Goal: Information Seeking & Learning: Find specific fact

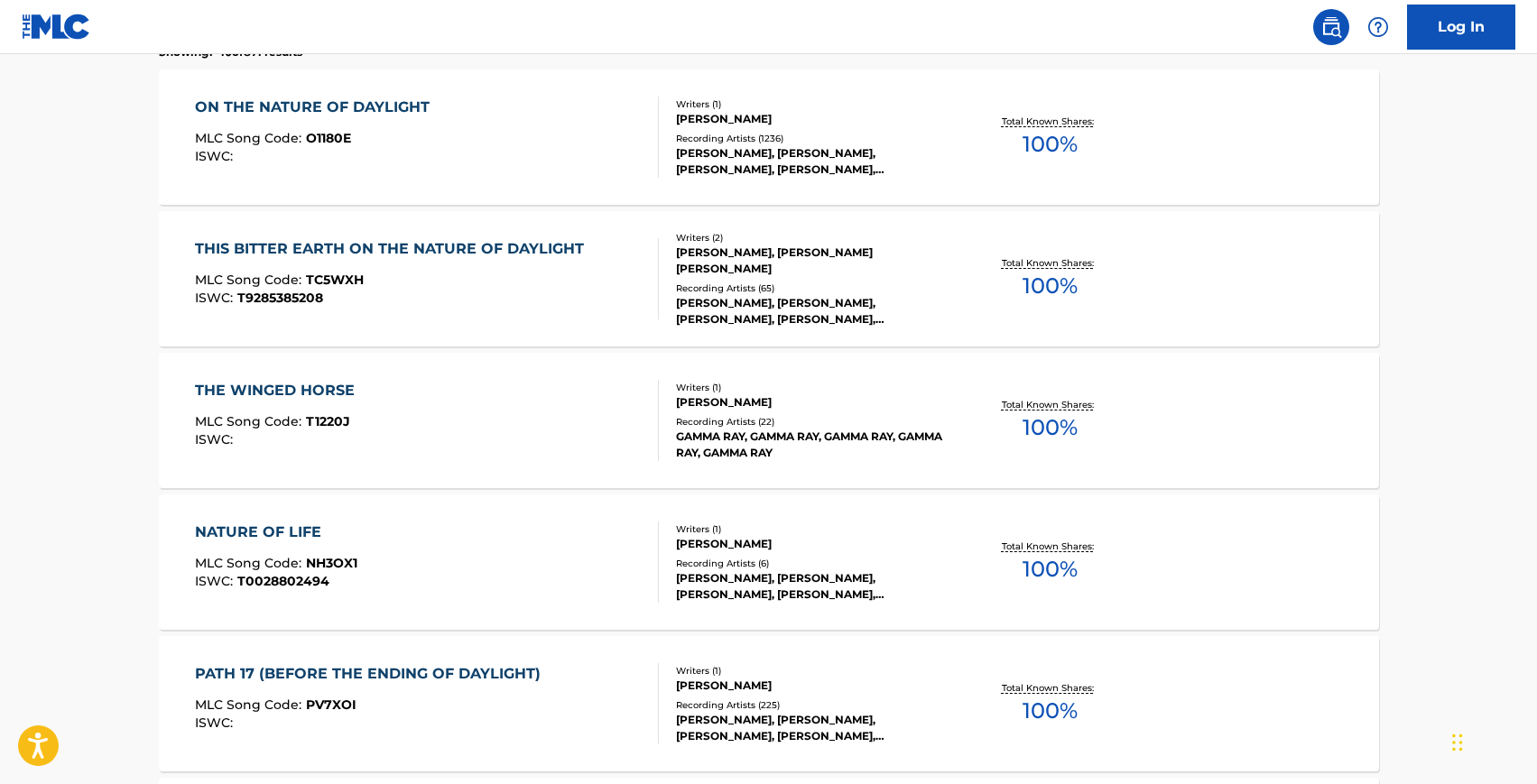
scroll to position [143, 0]
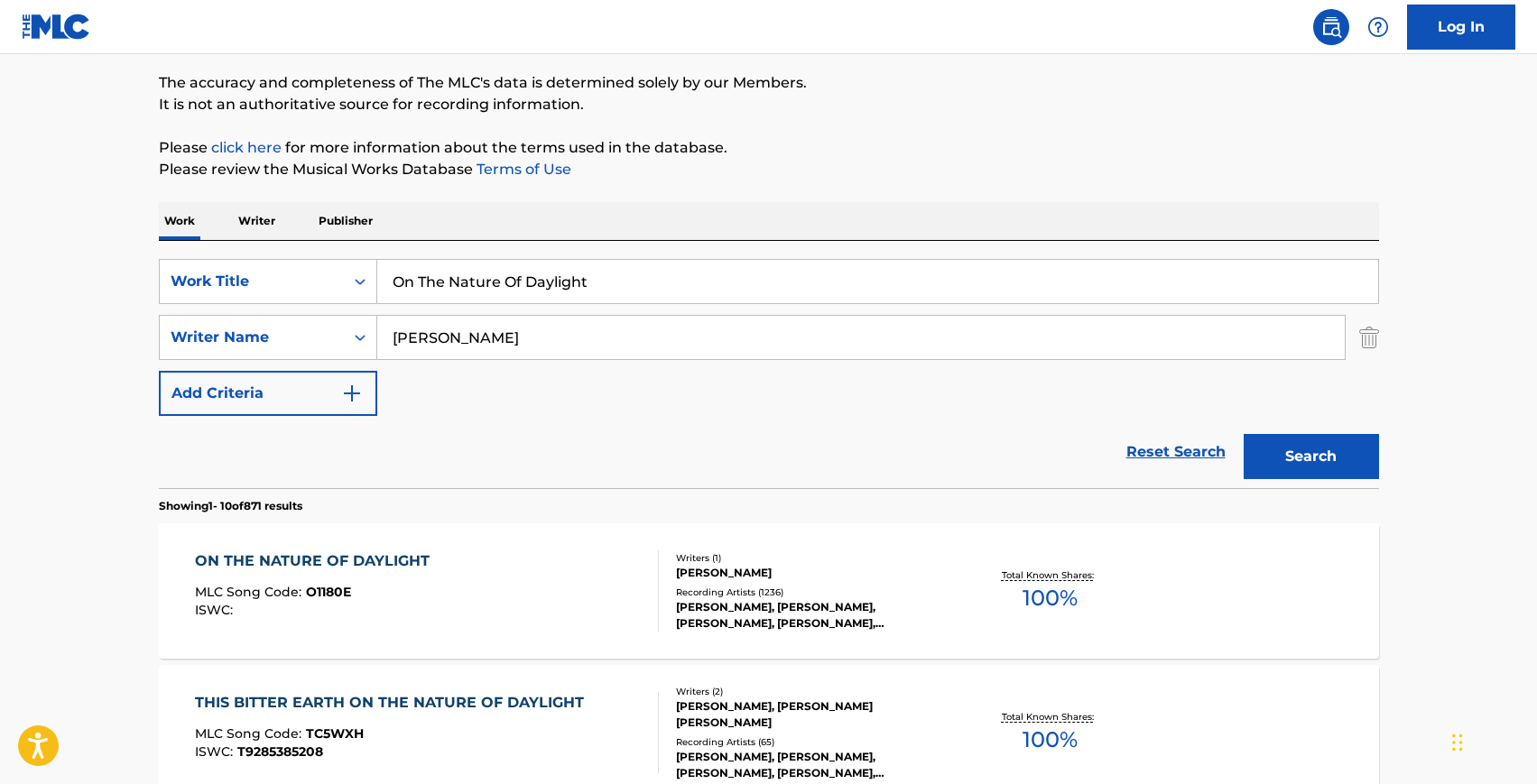
click at [596, 286] on input "On The Nature Of Daylight" at bounding box center [877, 282] width 1001 height 43
type input "she remembers"
click at [1244, 434] on button "Search" at bounding box center [1311, 457] width 135 height 45
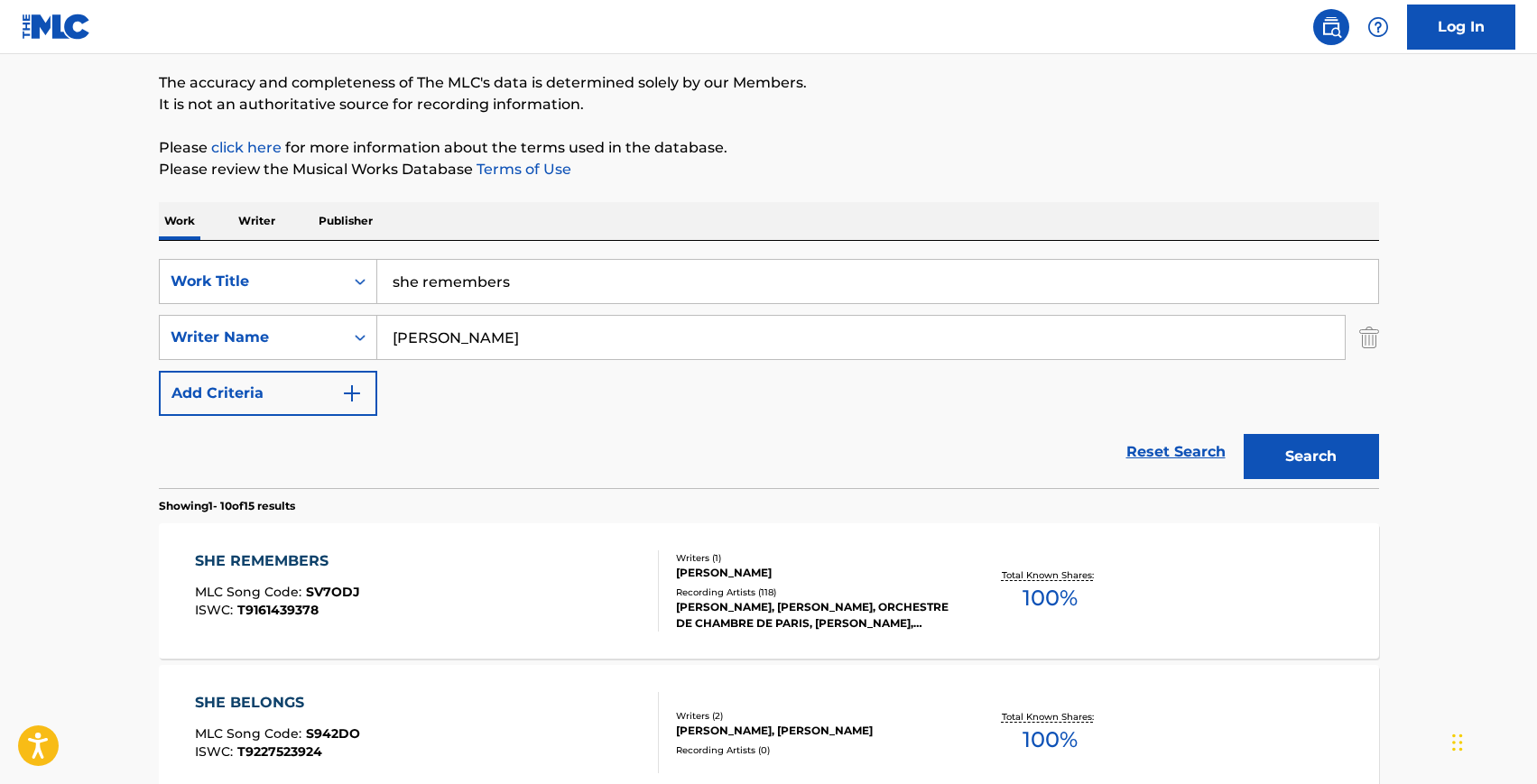
click at [483, 552] on div "SHE REMEMBERS MLC Song Code : SV7ODJ ISWC : T9161439378" at bounding box center [427, 591] width 464 height 81
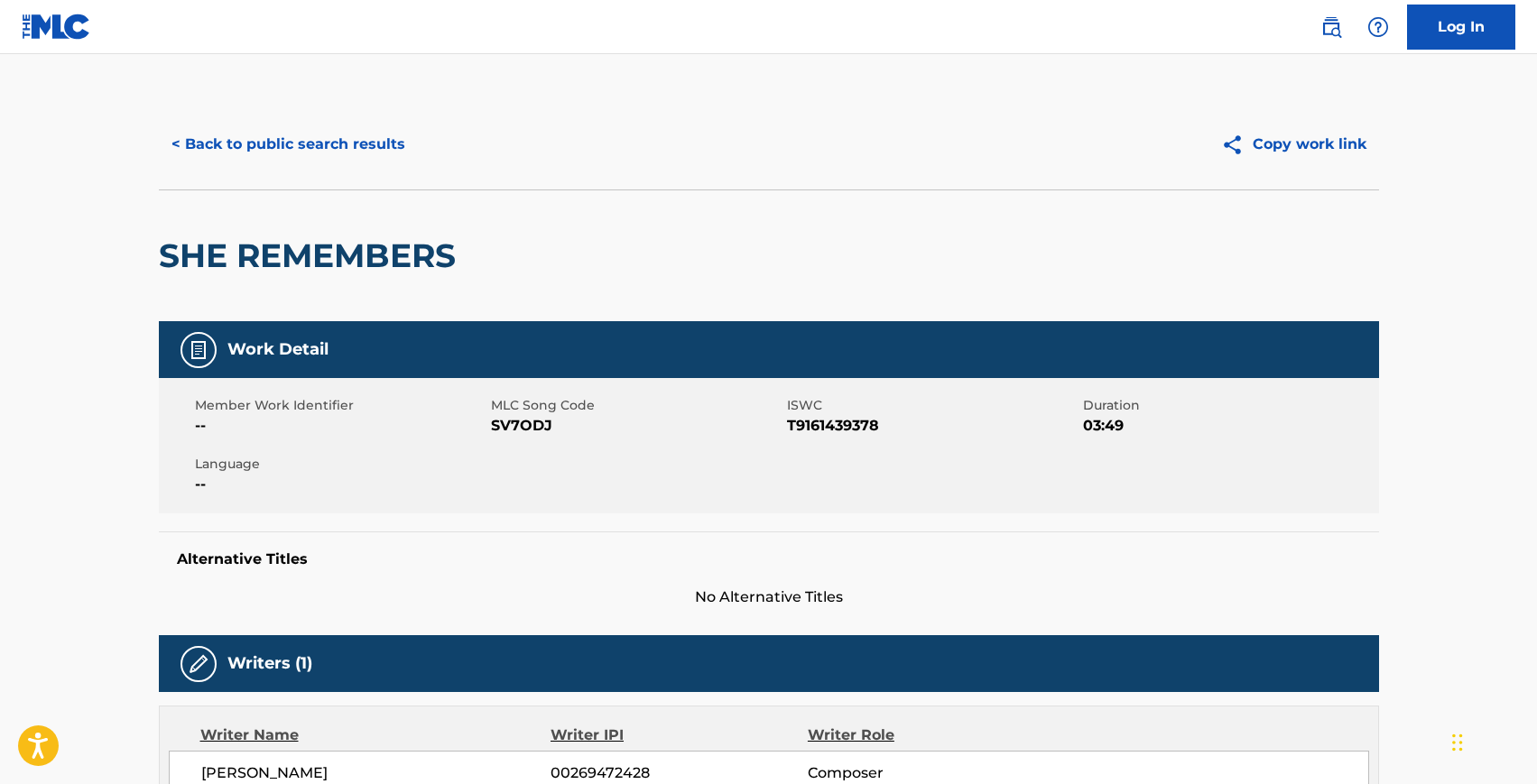
click at [508, 427] on span "SV7ODJ" at bounding box center [637, 426] width 292 height 22
click at [516, 427] on span "SV7ODJ" at bounding box center [637, 426] width 292 height 22
copy span "SV7ODJ"
click at [838, 434] on span "T9161439378" at bounding box center [933, 426] width 292 height 22
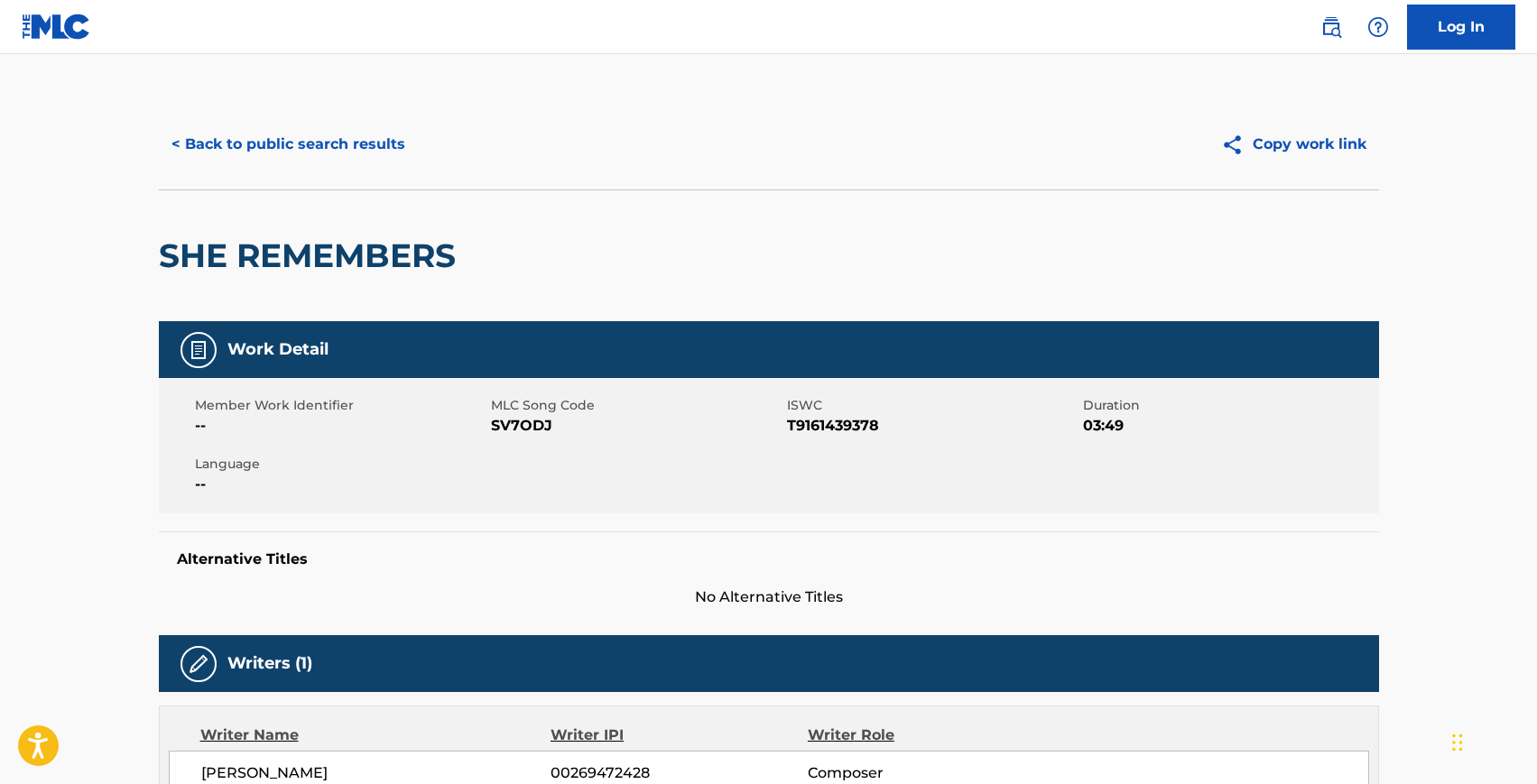
click at [834, 429] on span "T9161439378" at bounding box center [933, 426] width 292 height 22
copy span "T9161439378"
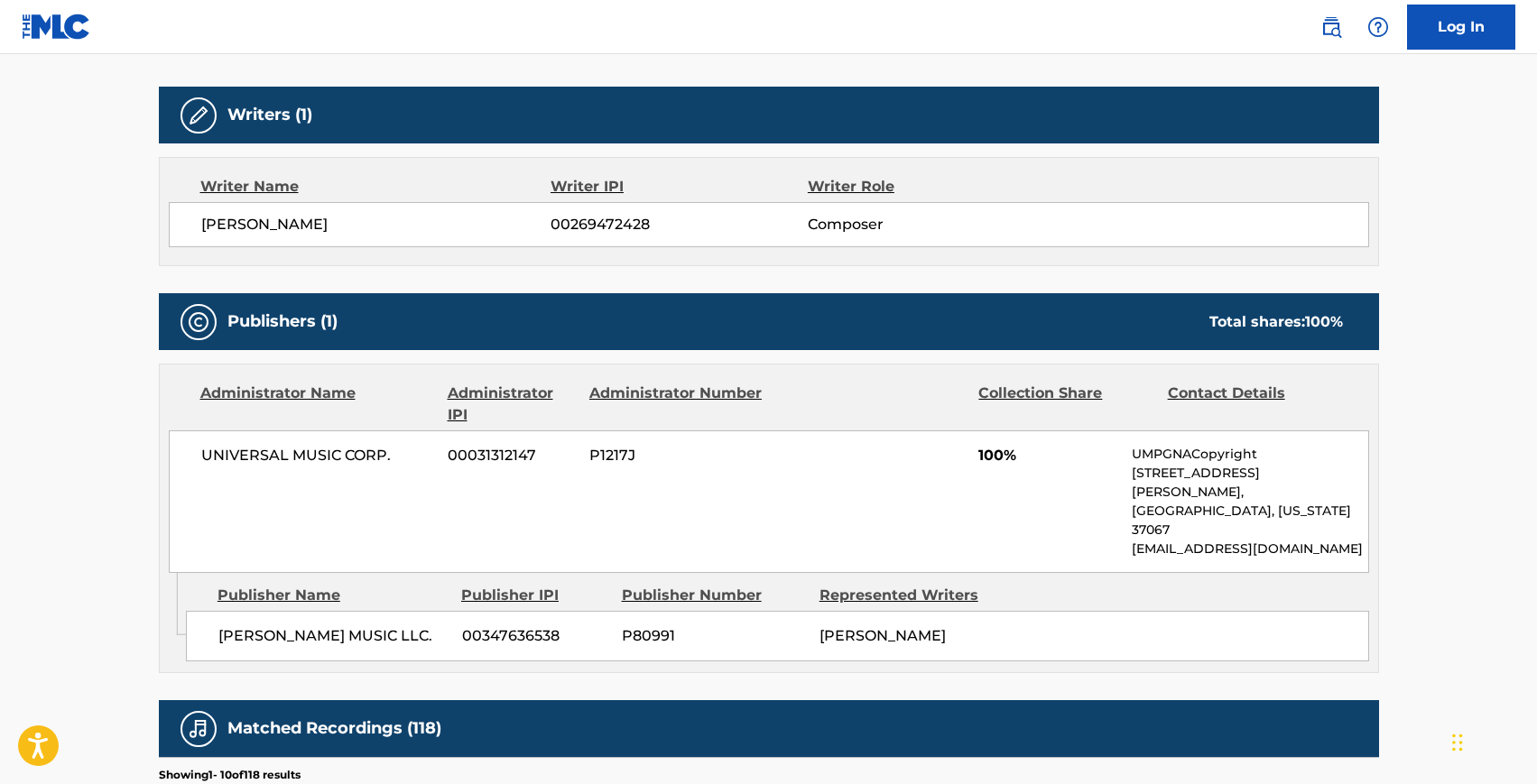
scroll to position [688, 0]
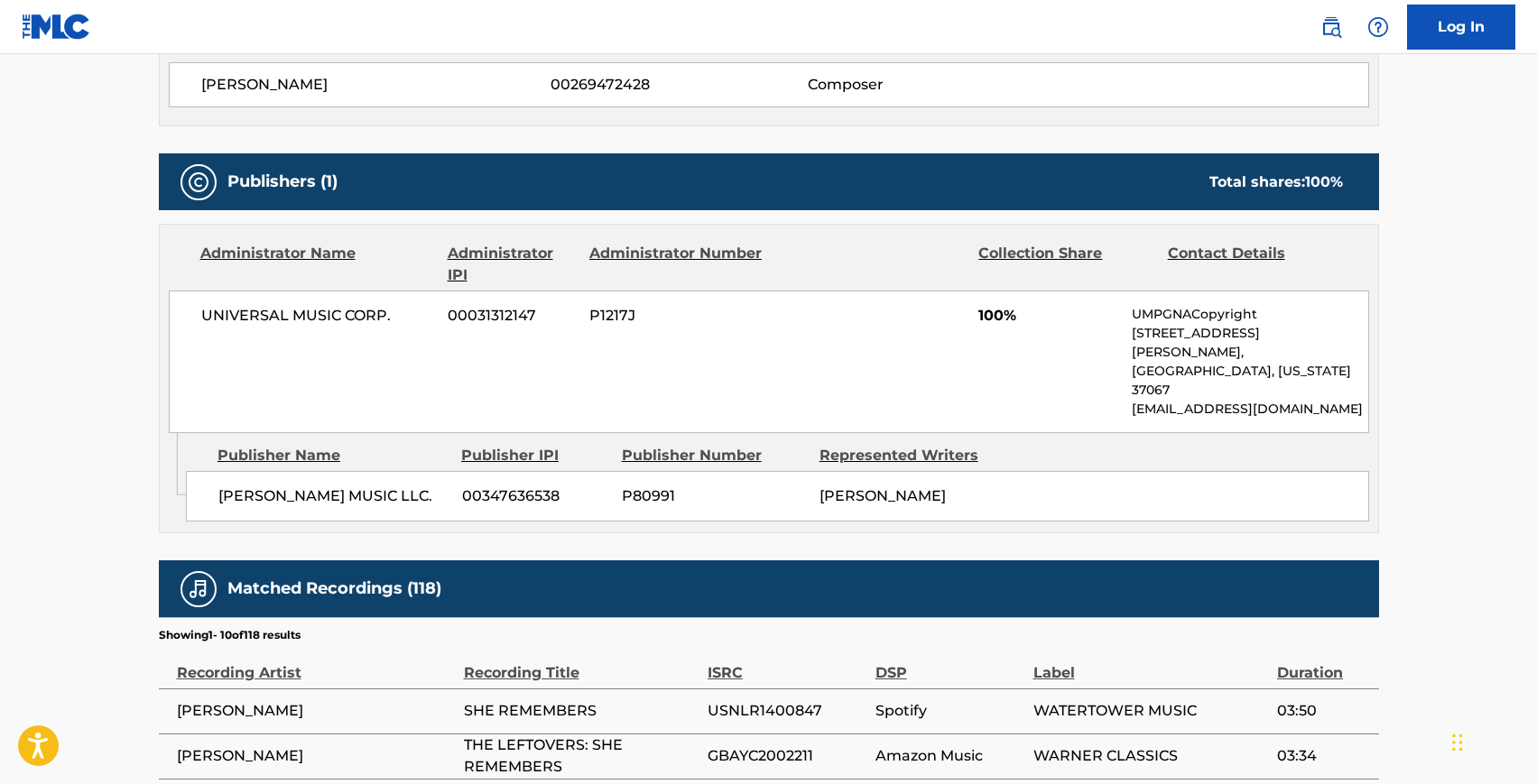
scroll to position [143, 0]
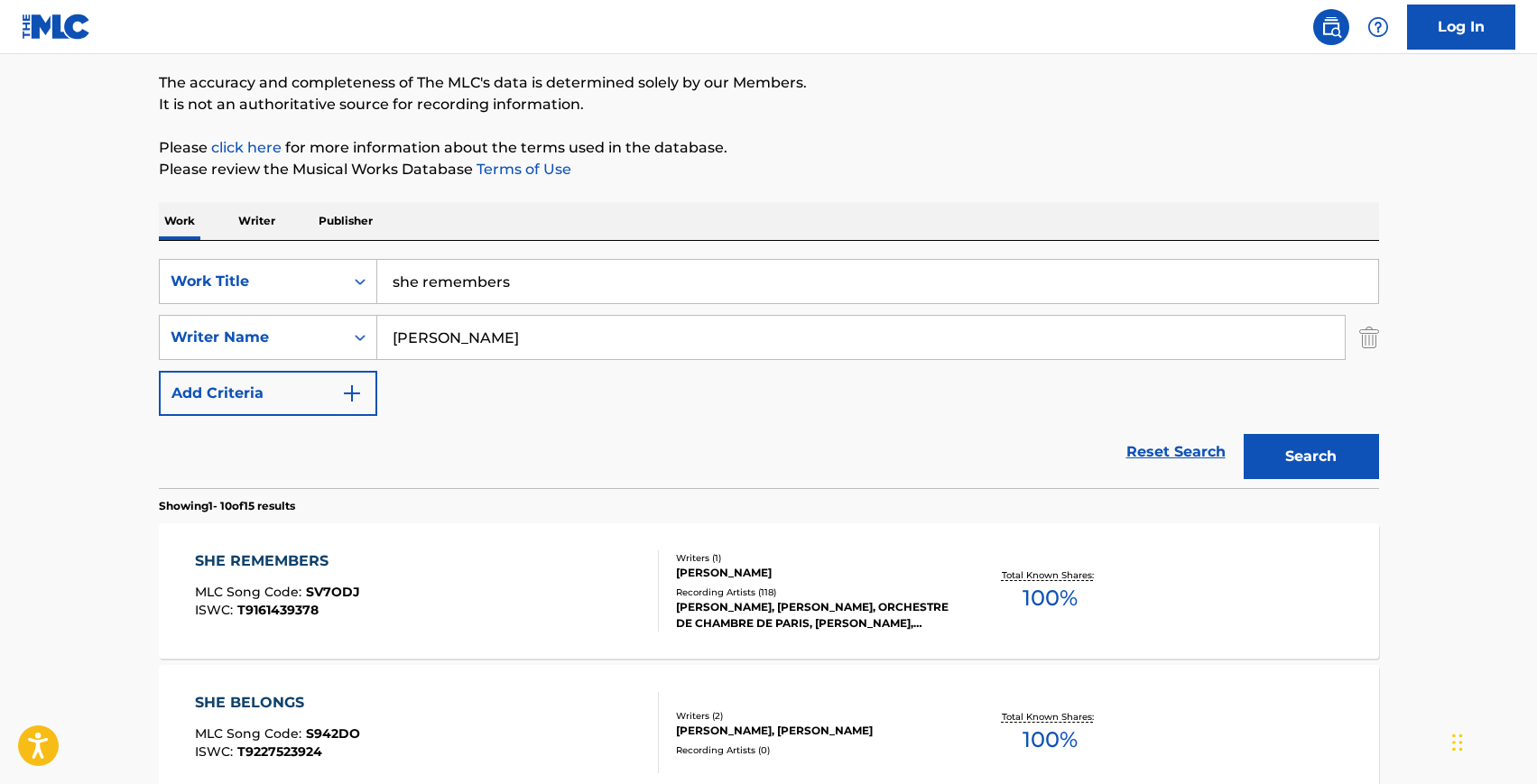
click at [448, 284] on input "she remembers" at bounding box center [877, 282] width 1001 height 43
type input "the departure"
click at [1244, 434] on button "Search" at bounding box center [1311, 457] width 135 height 45
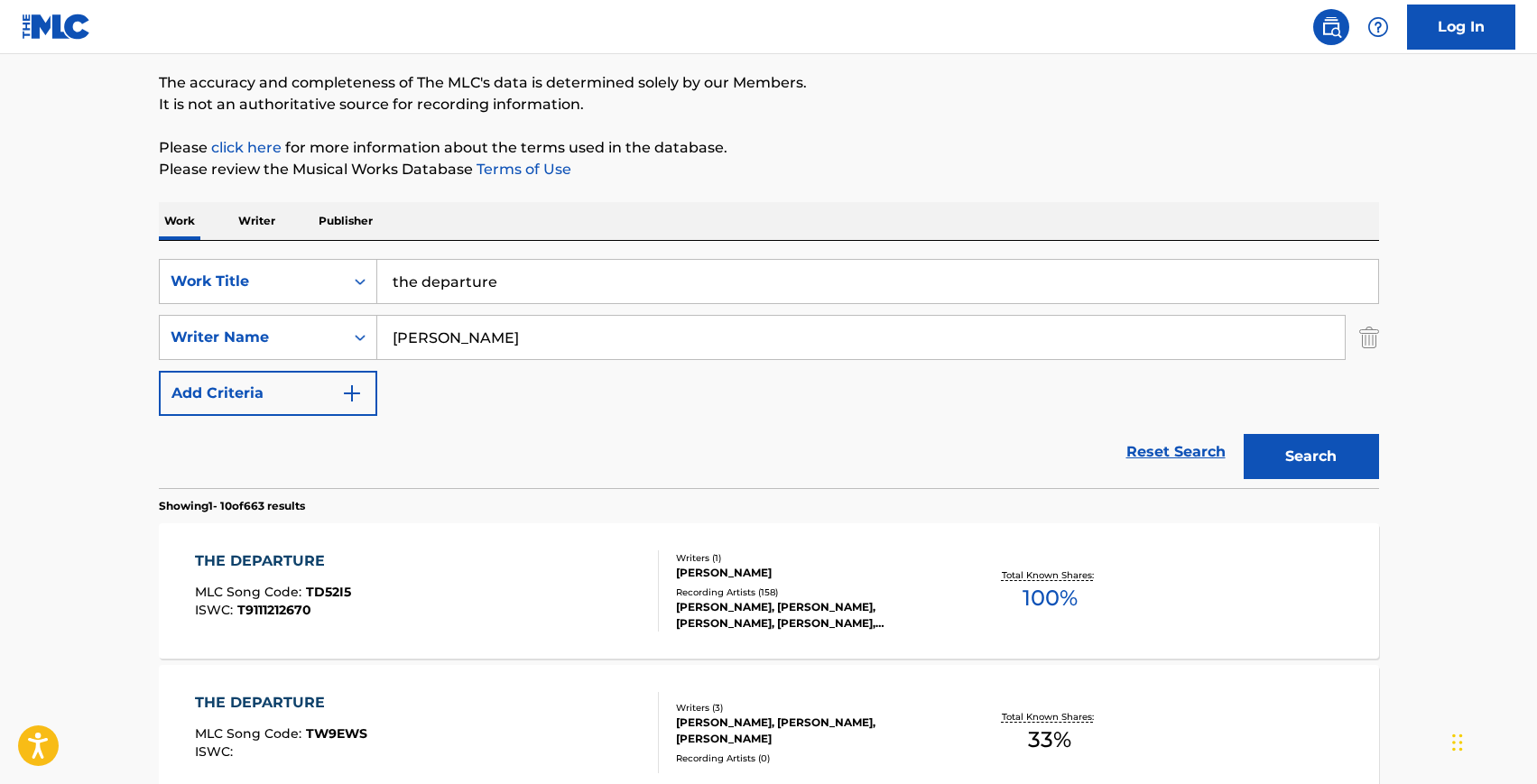
click at [396, 583] on div "THE DEPARTURE MLC Song Code : TD52I5 ISWC : T9111212670" at bounding box center [427, 591] width 464 height 81
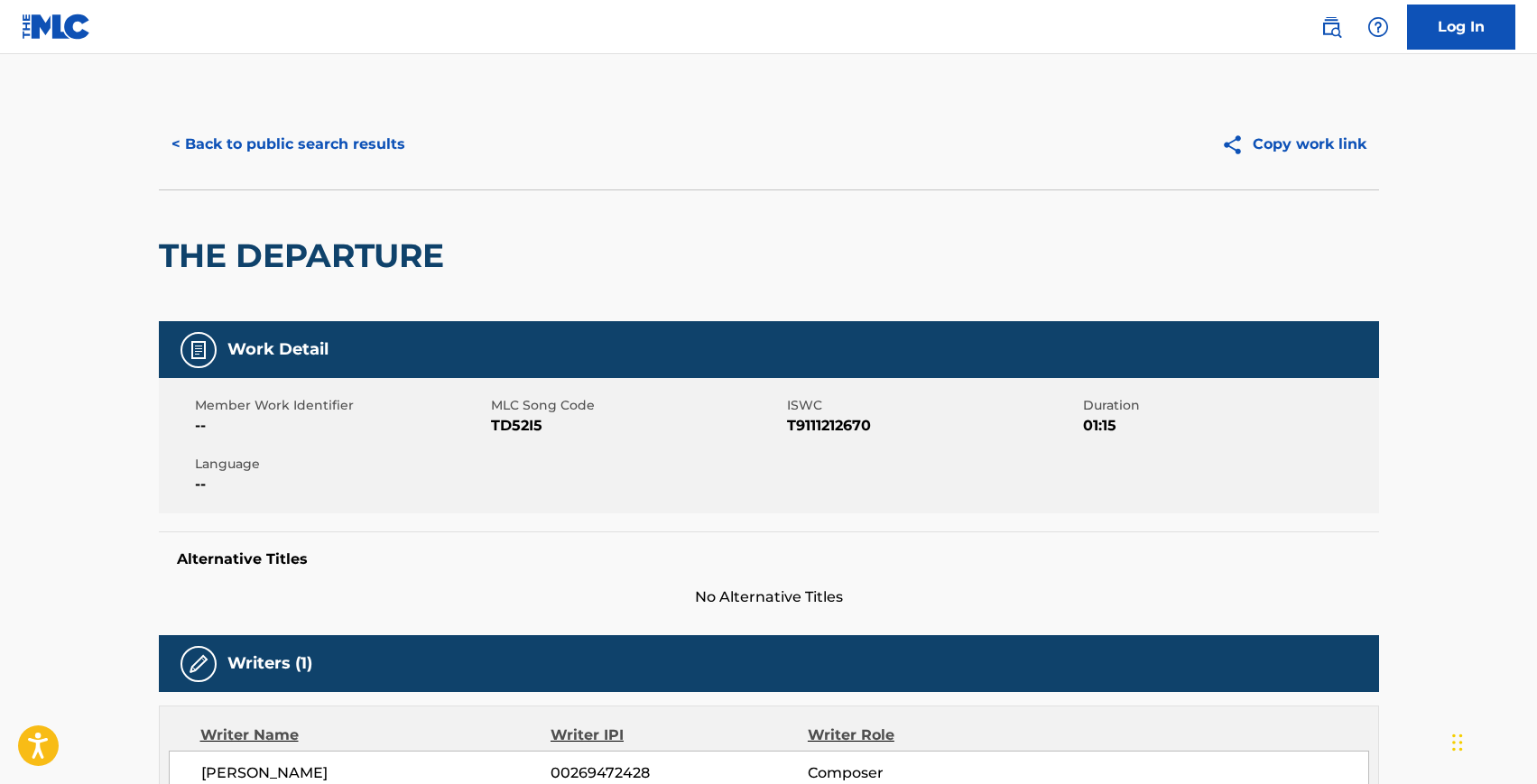
click at [514, 428] on span "TD52I5" at bounding box center [637, 426] width 292 height 22
click at [514, 429] on span "TD52I5" at bounding box center [637, 426] width 292 height 22
copy span "TD52I5"
click at [806, 427] on span "T9111212670" at bounding box center [933, 426] width 292 height 22
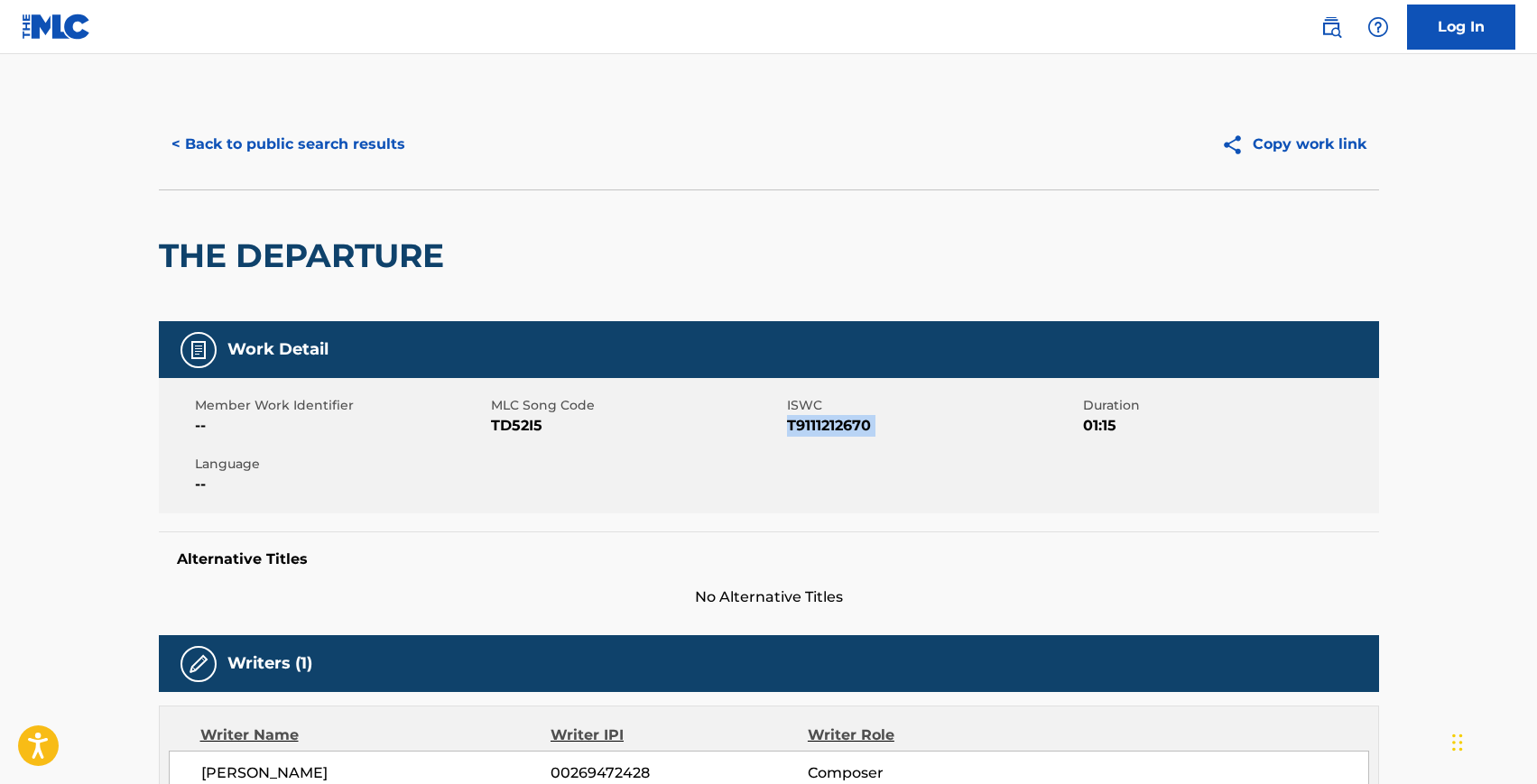
click at [806, 427] on span "T9111212670" at bounding box center [933, 426] width 292 height 22
copy span "T9111212670"
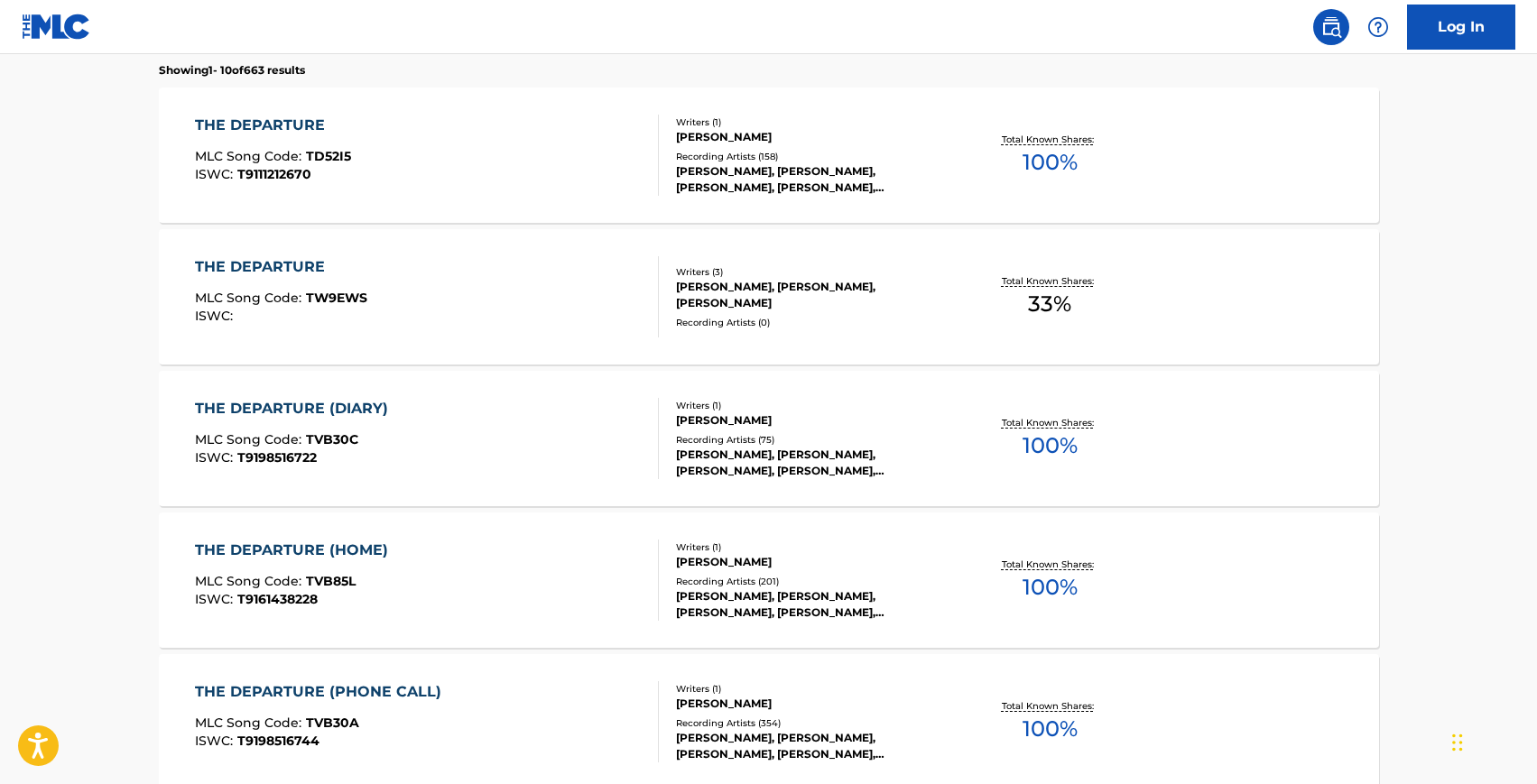
scroll to position [143, 0]
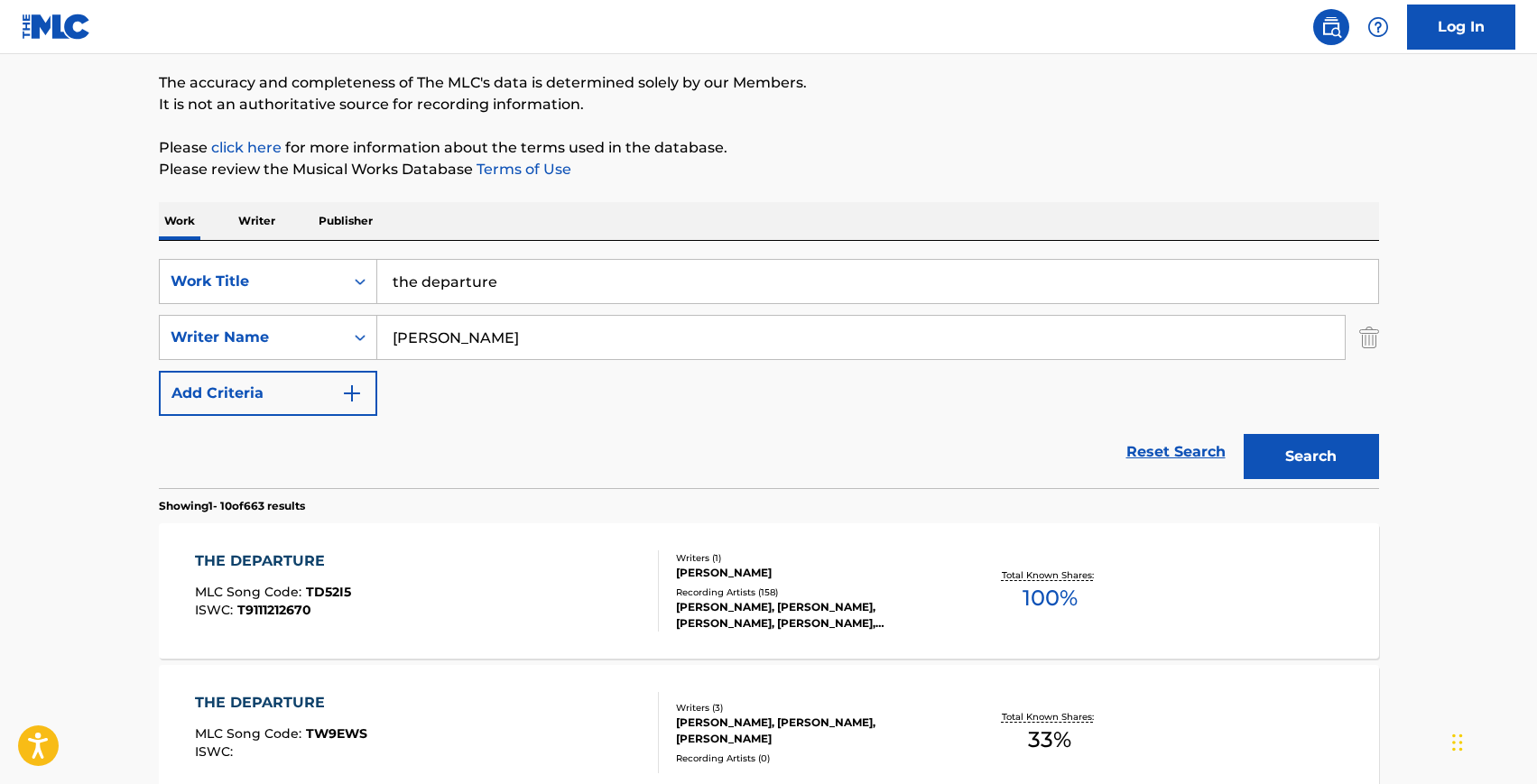
click at [471, 283] on input "the departure" at bounding box center [877, 282] width 1001 height 43
paste input "[PERSON_NAME]'s Blues"
type input "[PERSON_NAME]'s Blues"
click at [1244, 434] on button "Search" at bounding box center [1311, 457] width 135 height 45
click at [449, 640] on div "[PERSON_NAME]'S BLUES MLC Song Code : V0432D ISWC : Writers ( 1 ) [PERSON_NAME]…" at bounding box center [768, 591] width 1220 height 135
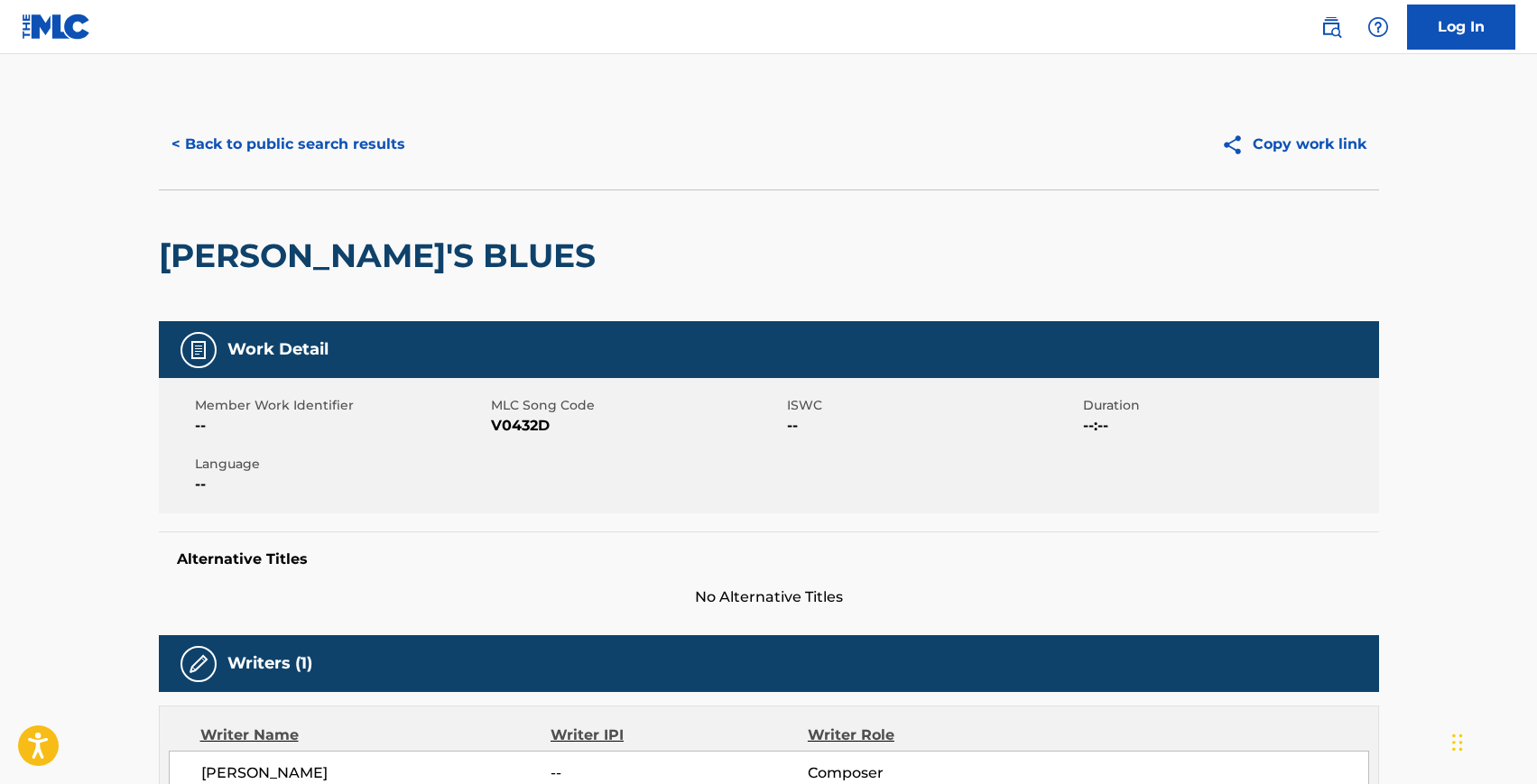
click at [508, 421] on span "V0432D" at bounding box center [637, 426] width 292 height 22
click at [508, 422] on span "V0432D" at bounding box center [637, 426] width 292 height 22
copy span "V0432D"
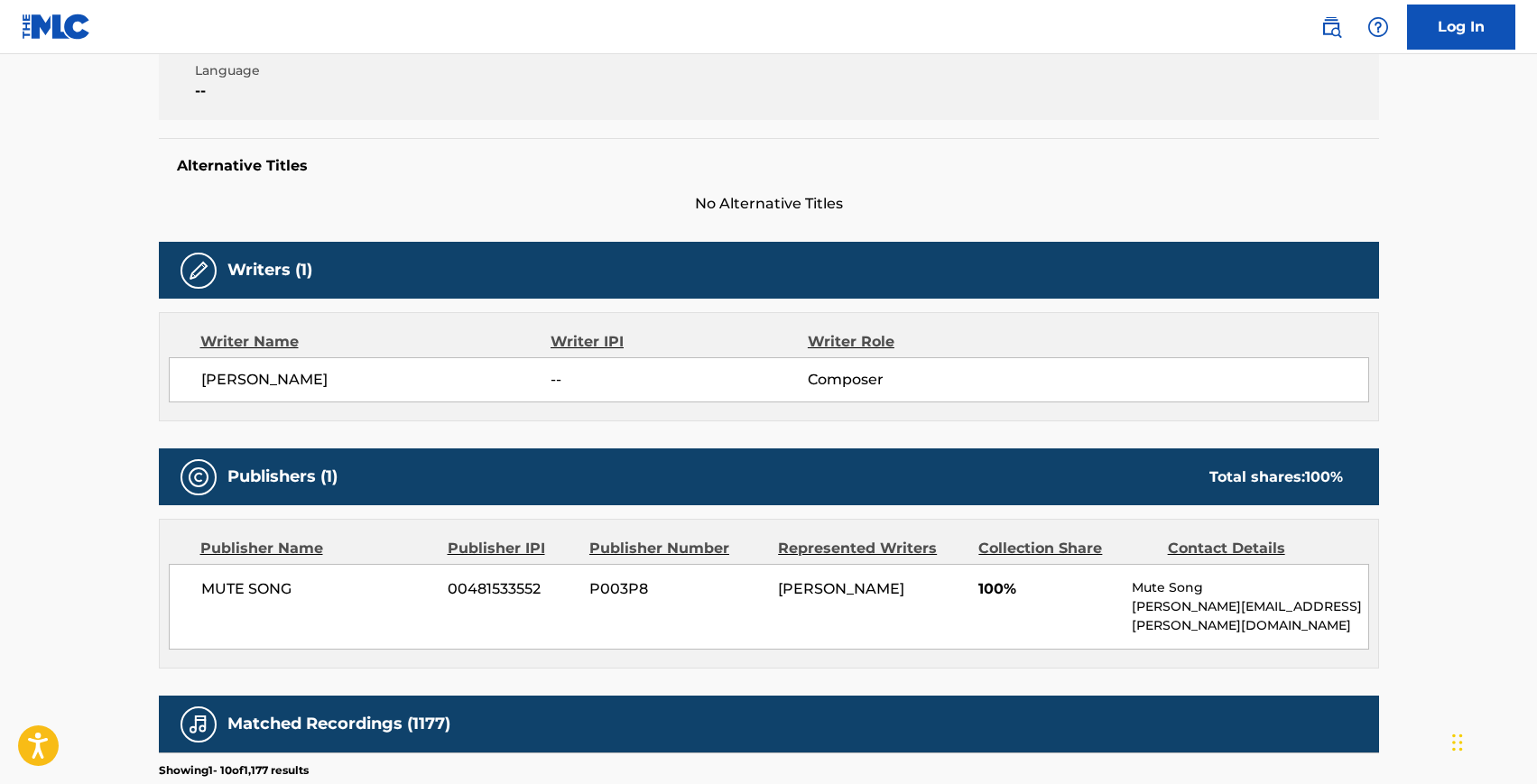
scroll to position [393, 0]
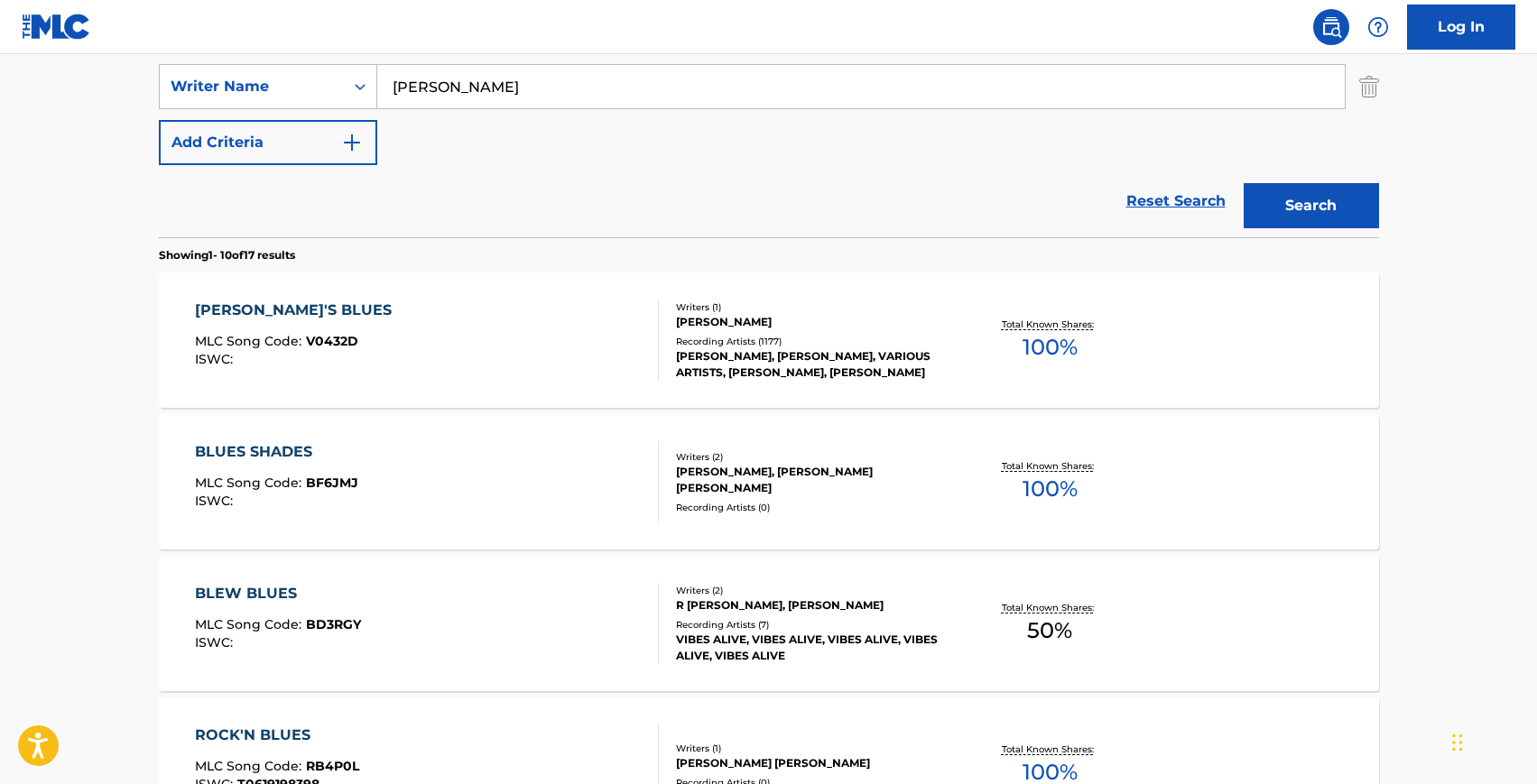
scroll to position [143, 0]
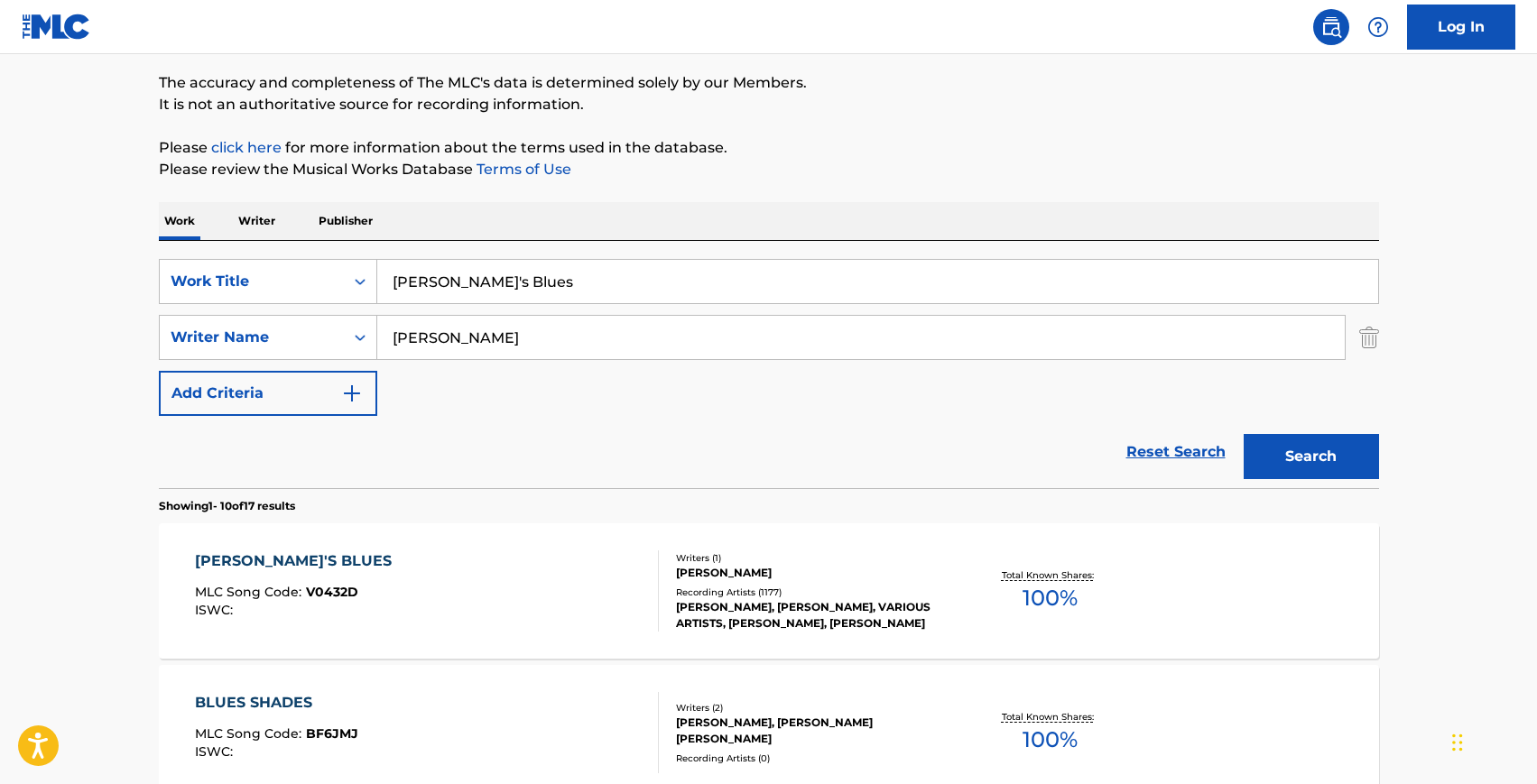
click at [699, 288] on input "[PERSON_NAME]'s Blues" at bounding box center [877, 282] width 1001 height 43
type input "origins"
click at [1244, 434] on button "Search" at bounding box center [1311, 457] width 135 height 45
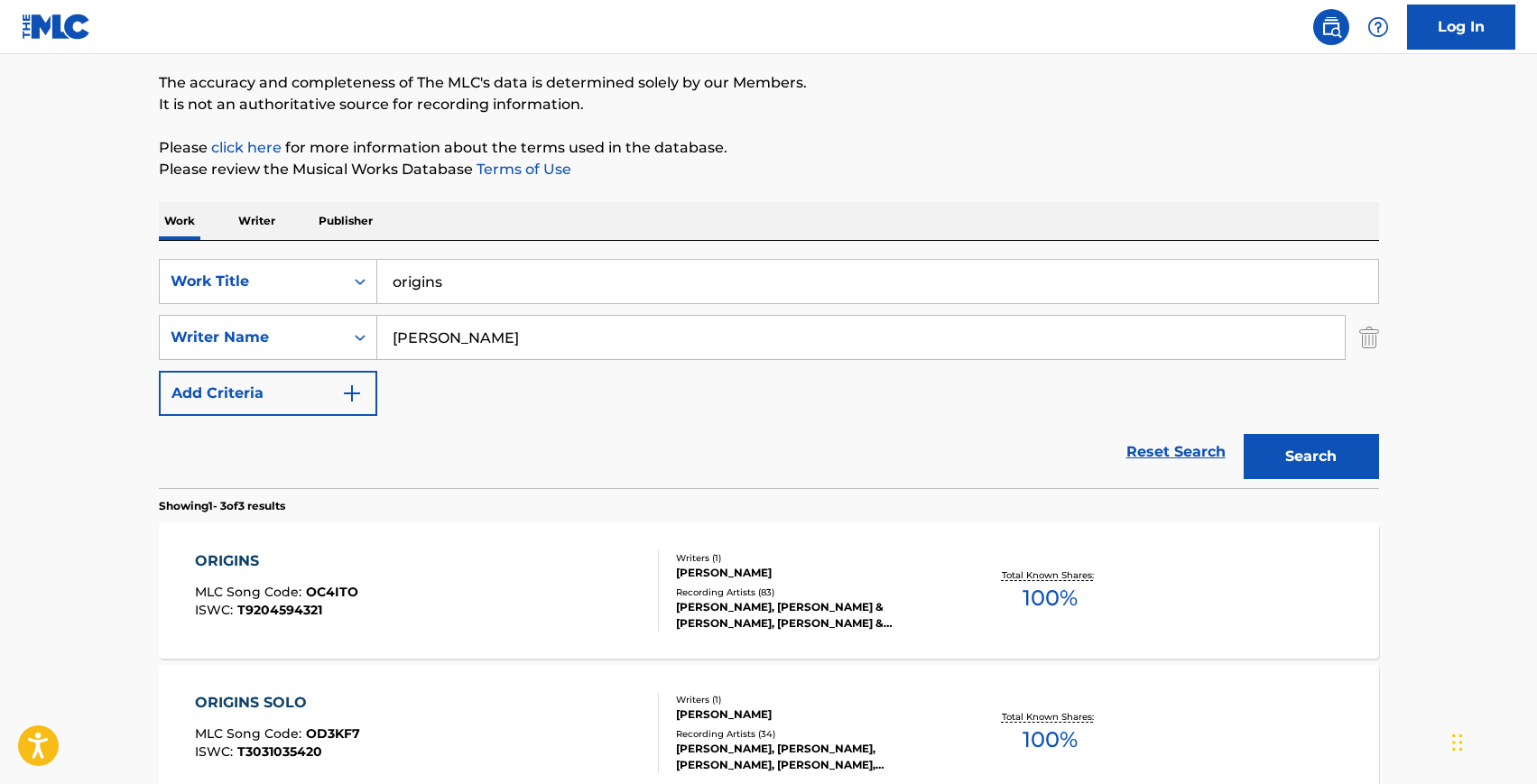
click at [510, 590] on div "ORIGINS MLC Song Code : OC4ITO ISWC : T9204594321" at bounding box center [427, 591] width 464 height 81
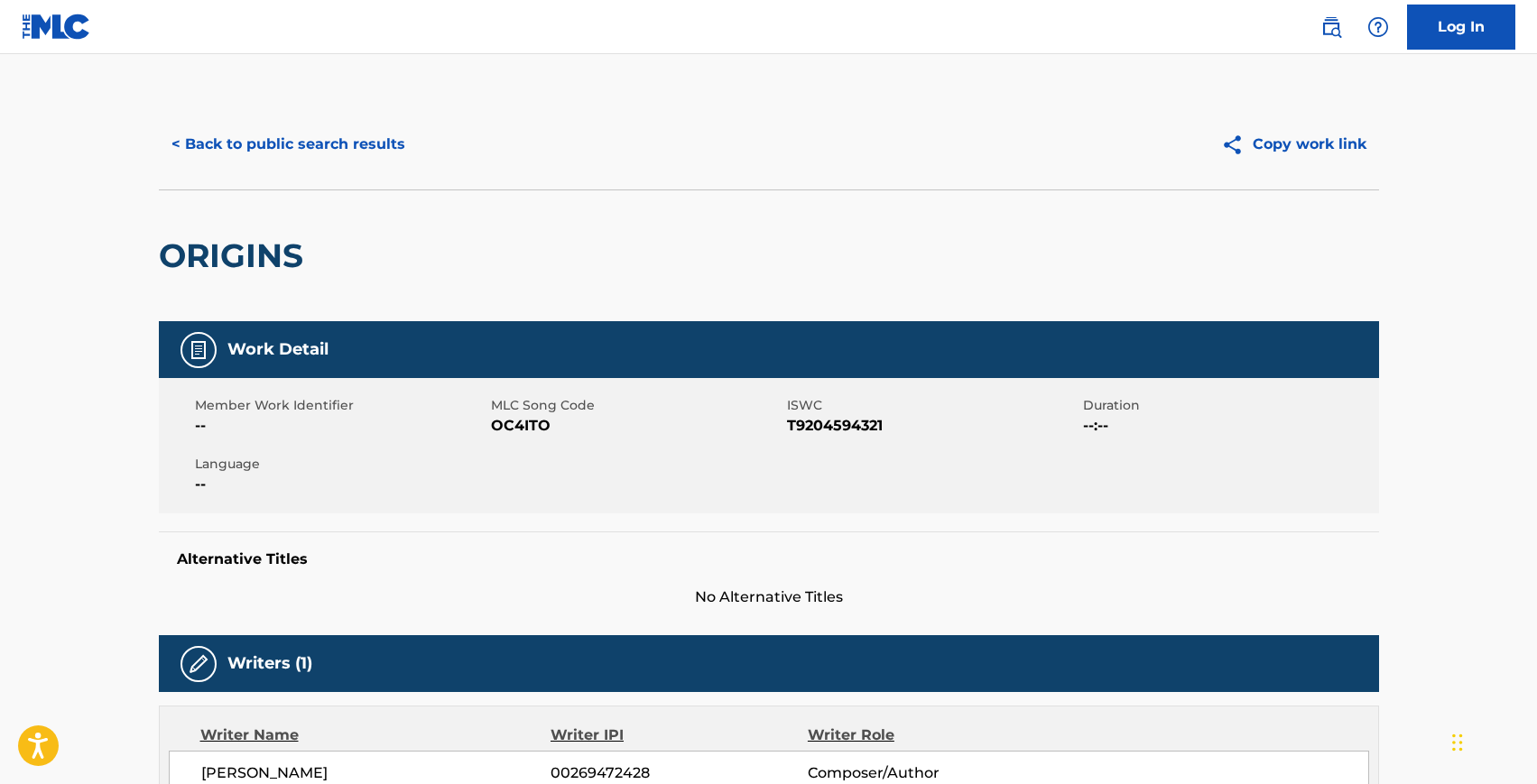
click at [505, 426] on span "OC4ITO" at bounding box center [637, 426] width 292 height 22
click at [504, 429] on span "OC4ITO" at bounding box center [637, 426] width 292 height 22
click at [505, 427] on span "OC4ITO" at bounding box center [637, 426] width 292 height 22
click at [504, 427] on span "OC4ITO" at bounding box center [637, 426] width 292 height 22
copy span "OC4ITO"
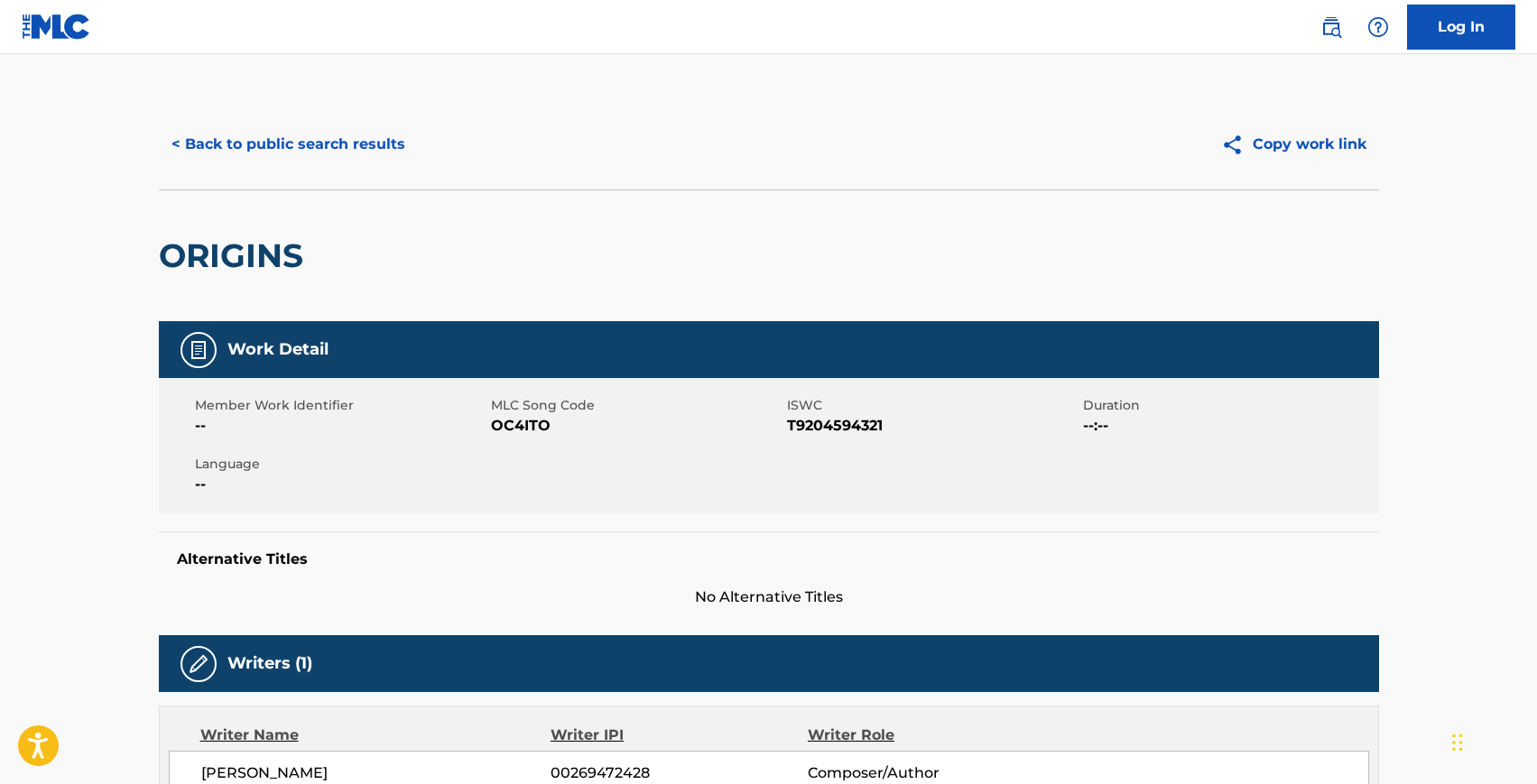
click at [805, 426] on span "T9204594321" at bounding box center [933, 426] width 292 height 22
click at [805, 427] on span "T9204594321" at bounding box center [933, 426] width 292 height 22
copy span "T9204594321"
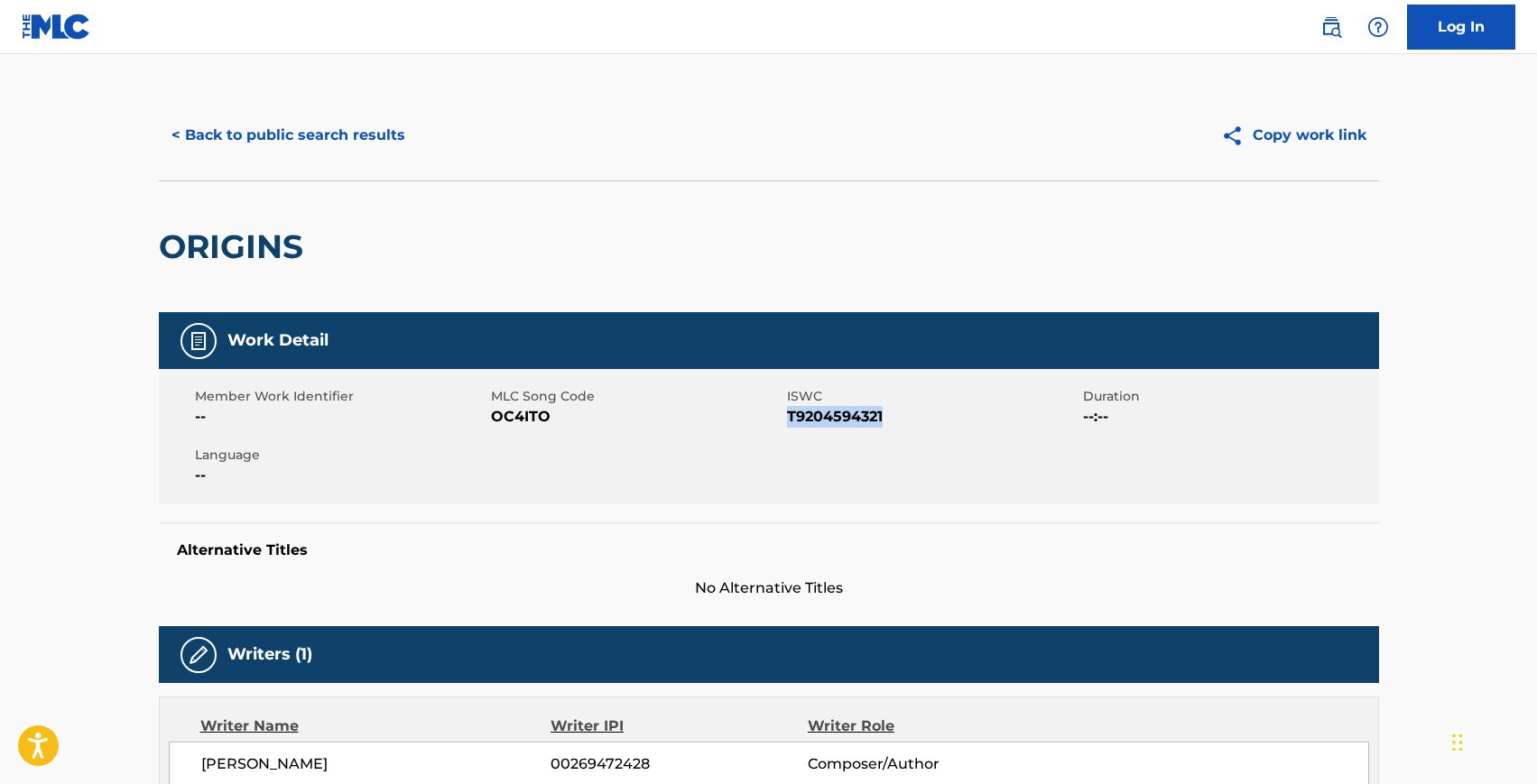
scroll to position [552, 0]
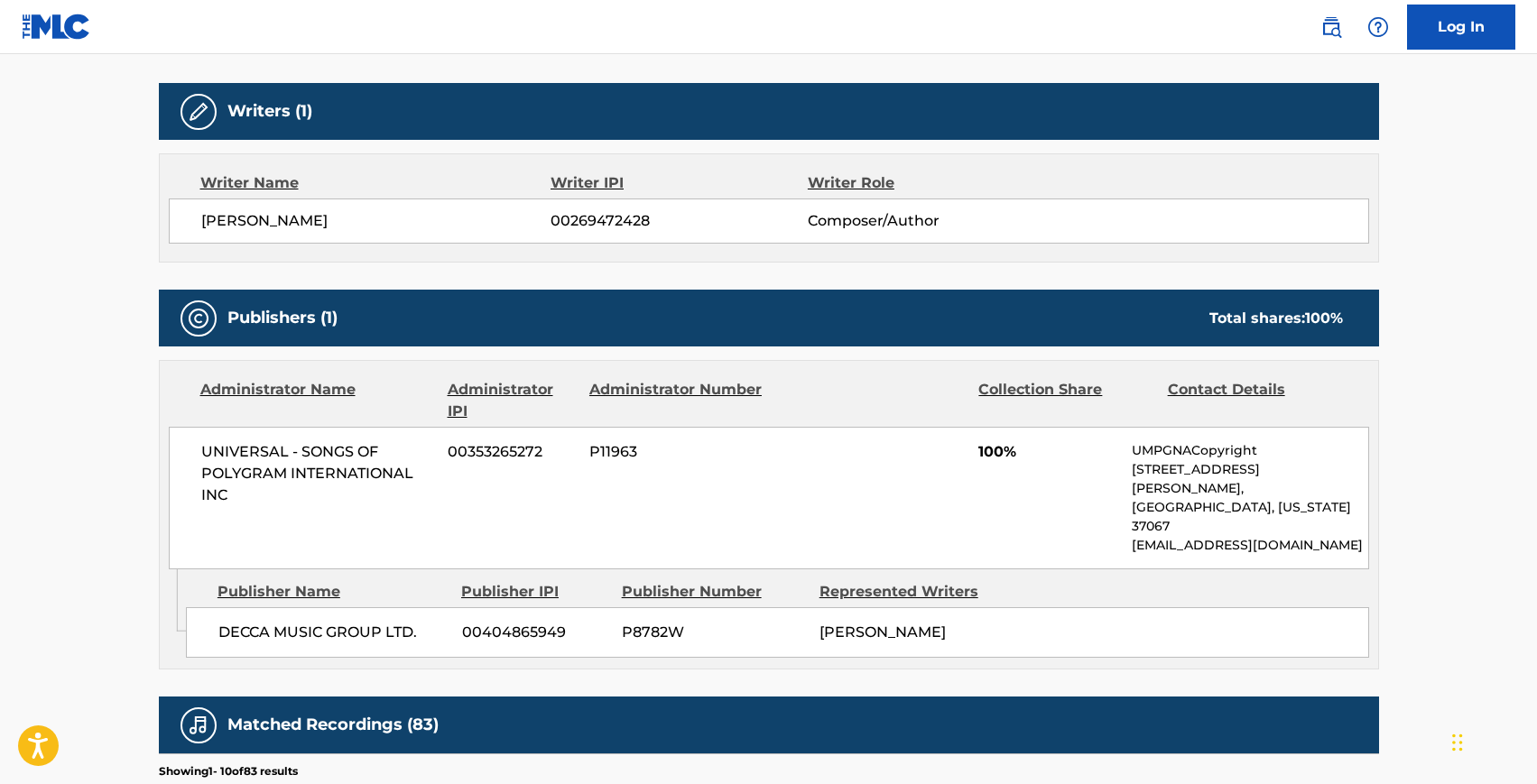
scroll to position [143, 0]
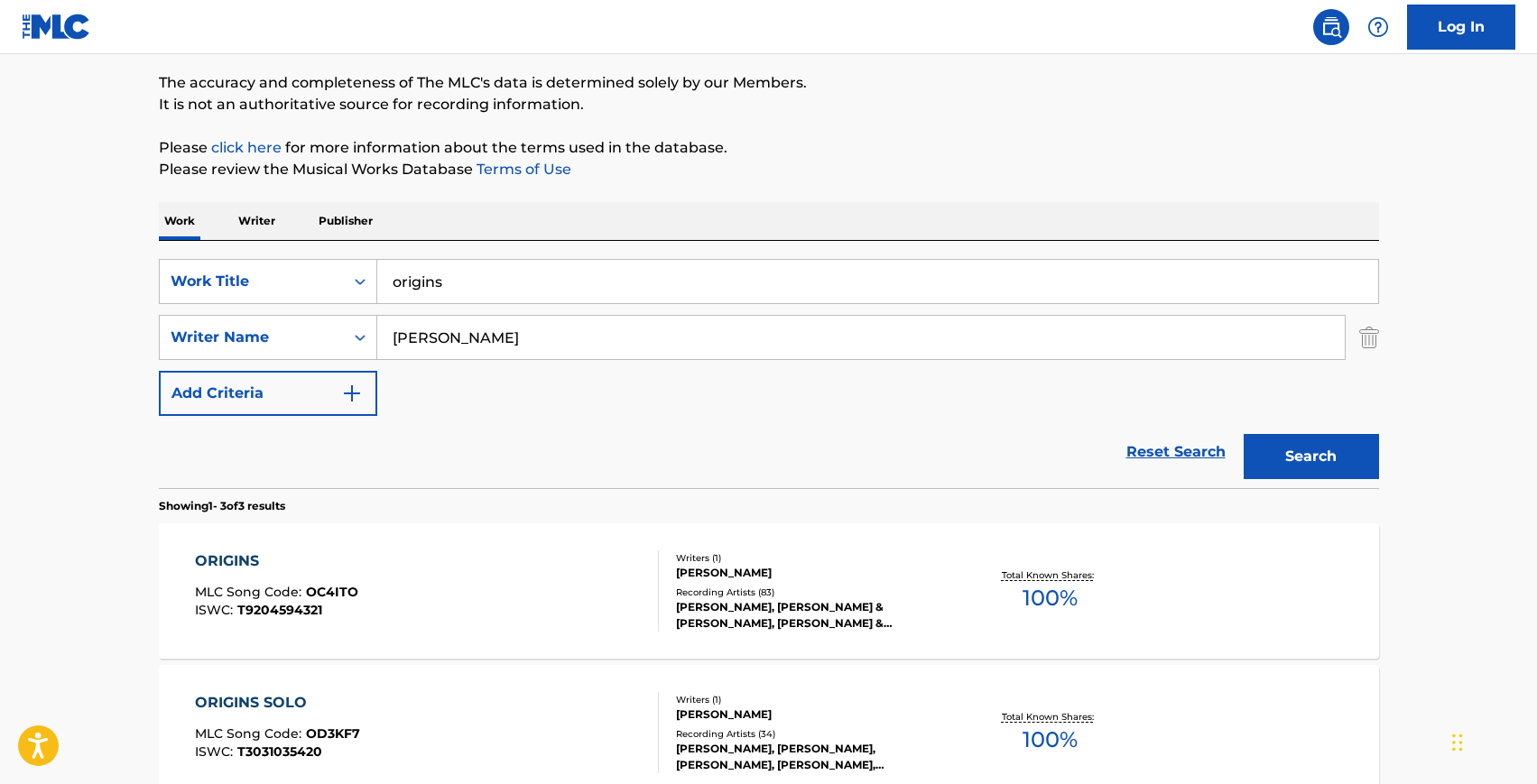
click at [418, 285] on input "origins" at bounding box center [877, 282] width 1001 height 43
paste input "Infra 3"
type input "Infra 3"
click at [1274, 455] on button "Search" at bounding box center [1311, 457] width 135 height 45
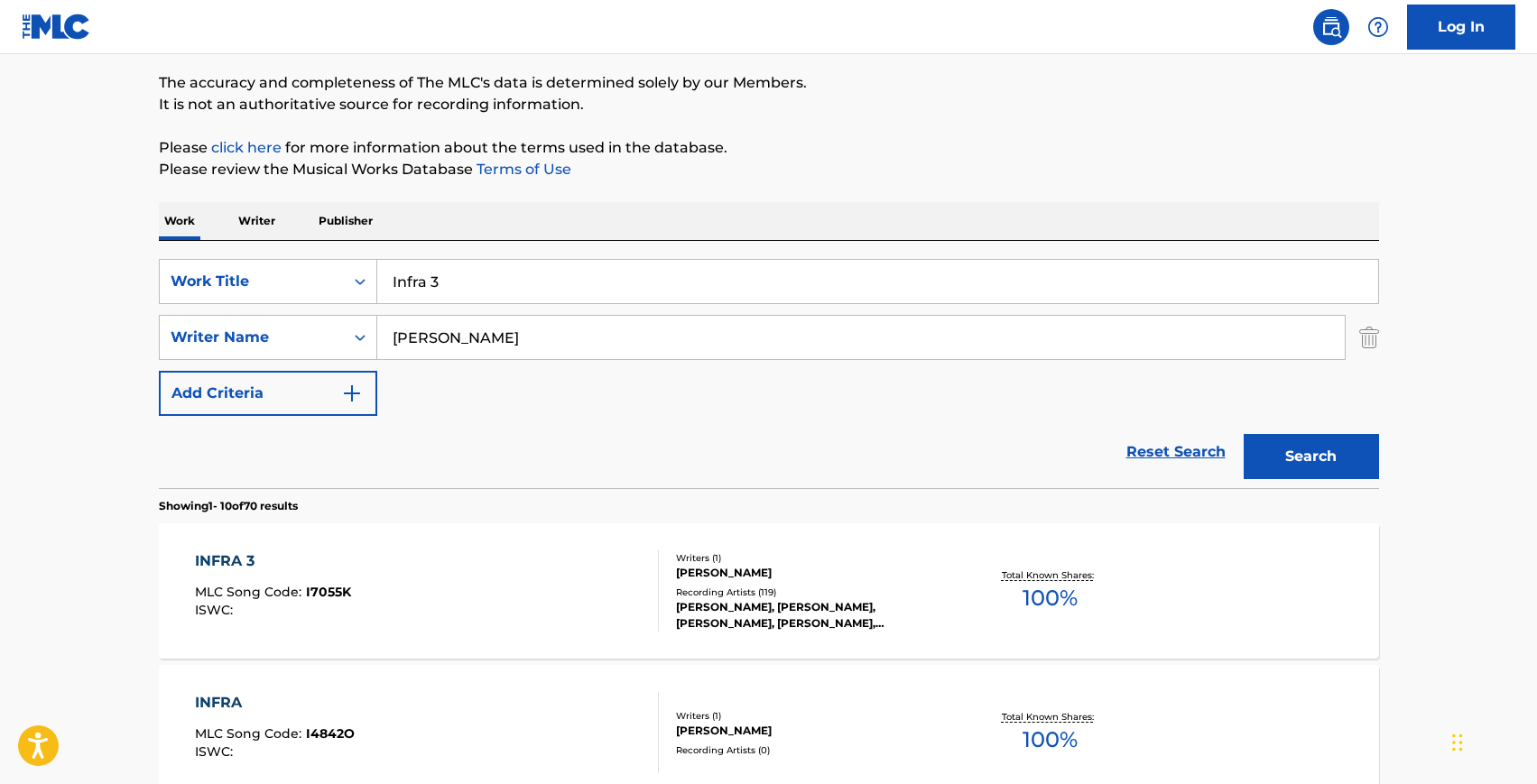
click at [525, 582] on div "INFRA 3 MLC Song Code : I7055K ISWC :" at bounding box center [427, 591] width 464 height 81
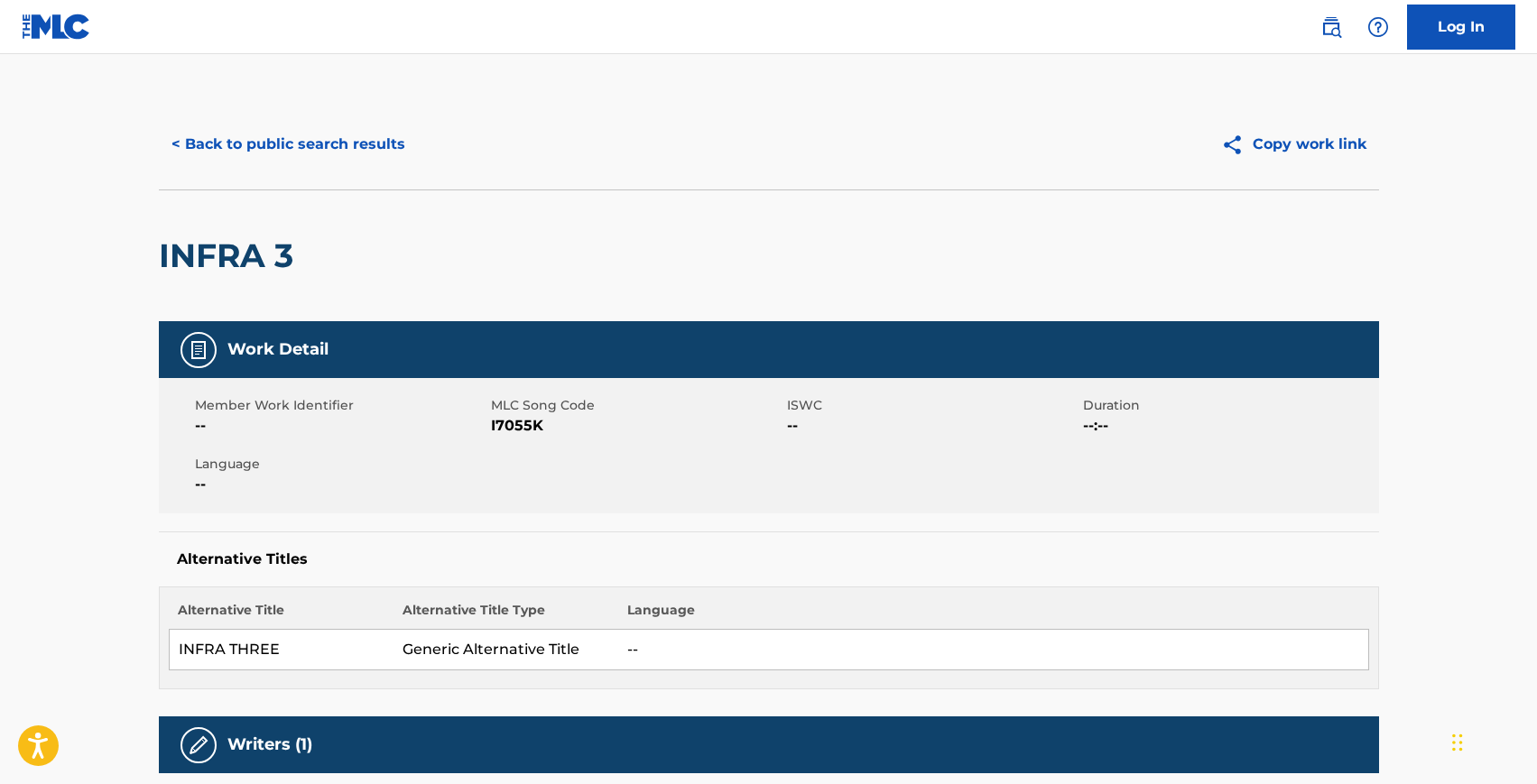
drag, startPoint x: 514, startPoint y: 435, endPoint x: 513, endPoint y: 426, distance: 9.1
click at [514, 434] on span "I7055K" at bounding box center [637, 426] width 292 height 22
click at [513, 426] on span "I7055K" at bounding box center [637, 426] width 292 height 22
copy span "I7055K"
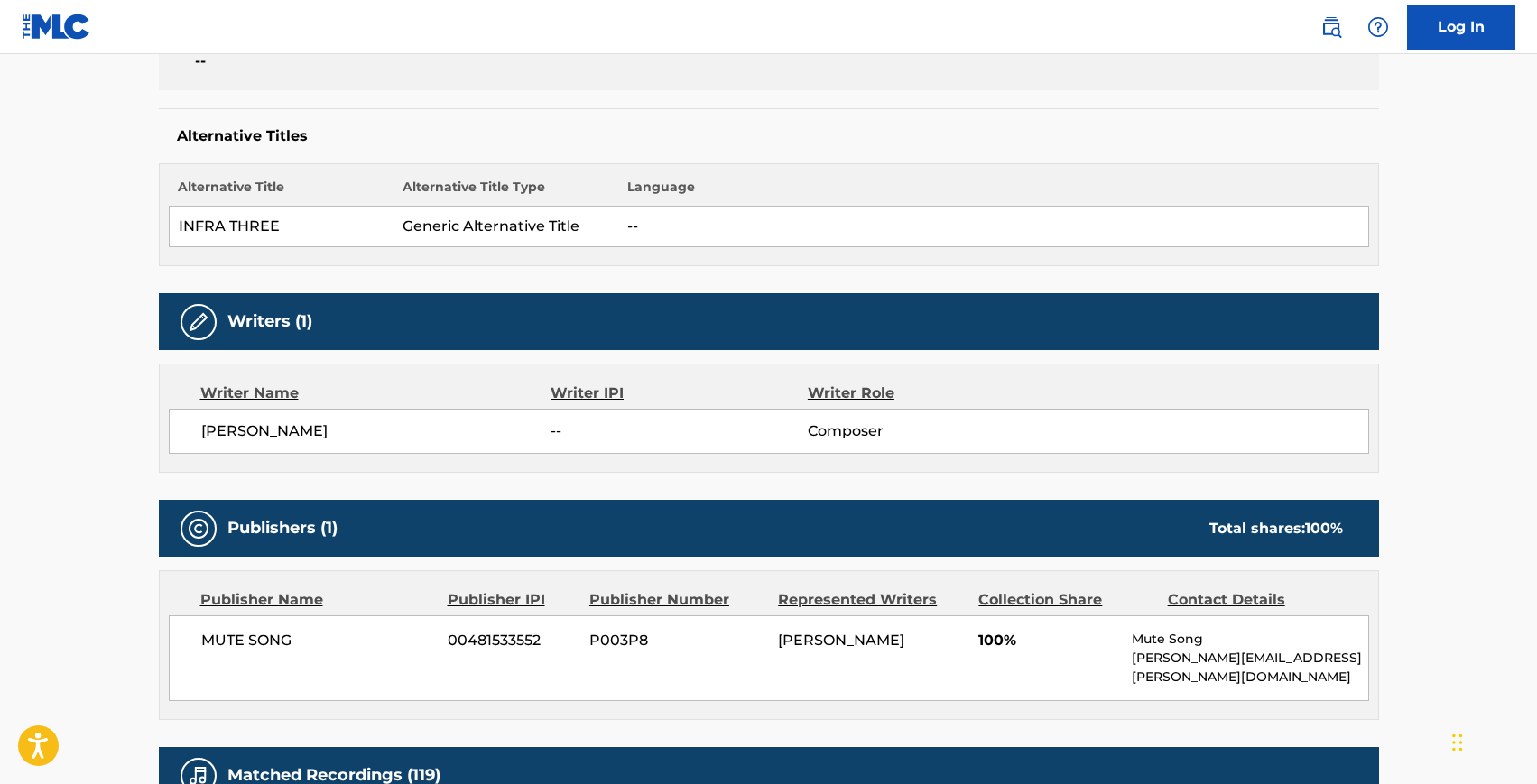
scroll to position [520, 0]
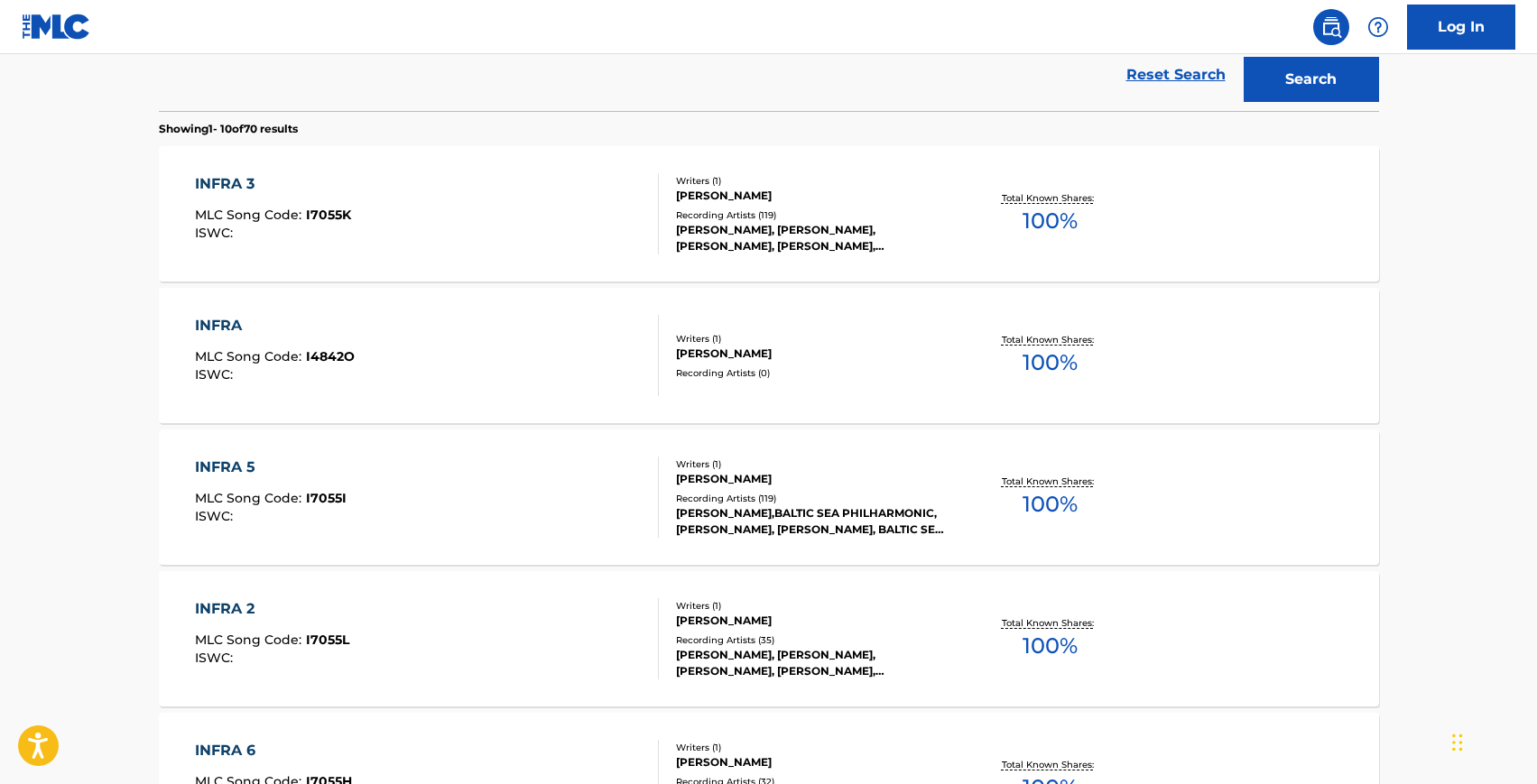
scroll to position [143, 0]
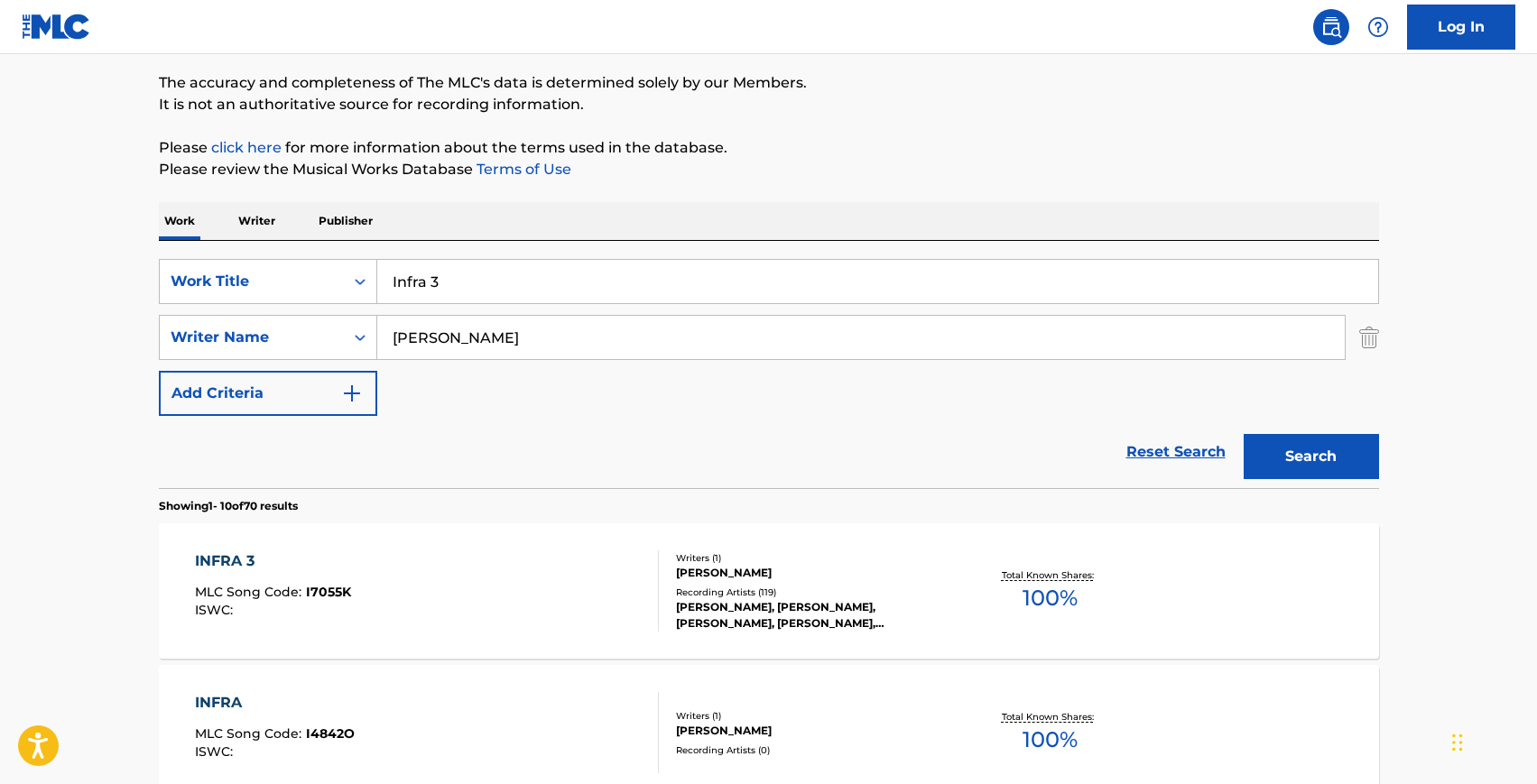
click at [457, 281] on input "Infra 3" at bounding box center [877, 282] width 1001 height 43
paste input "Horizon Variations"
type input "Horizon Variations"
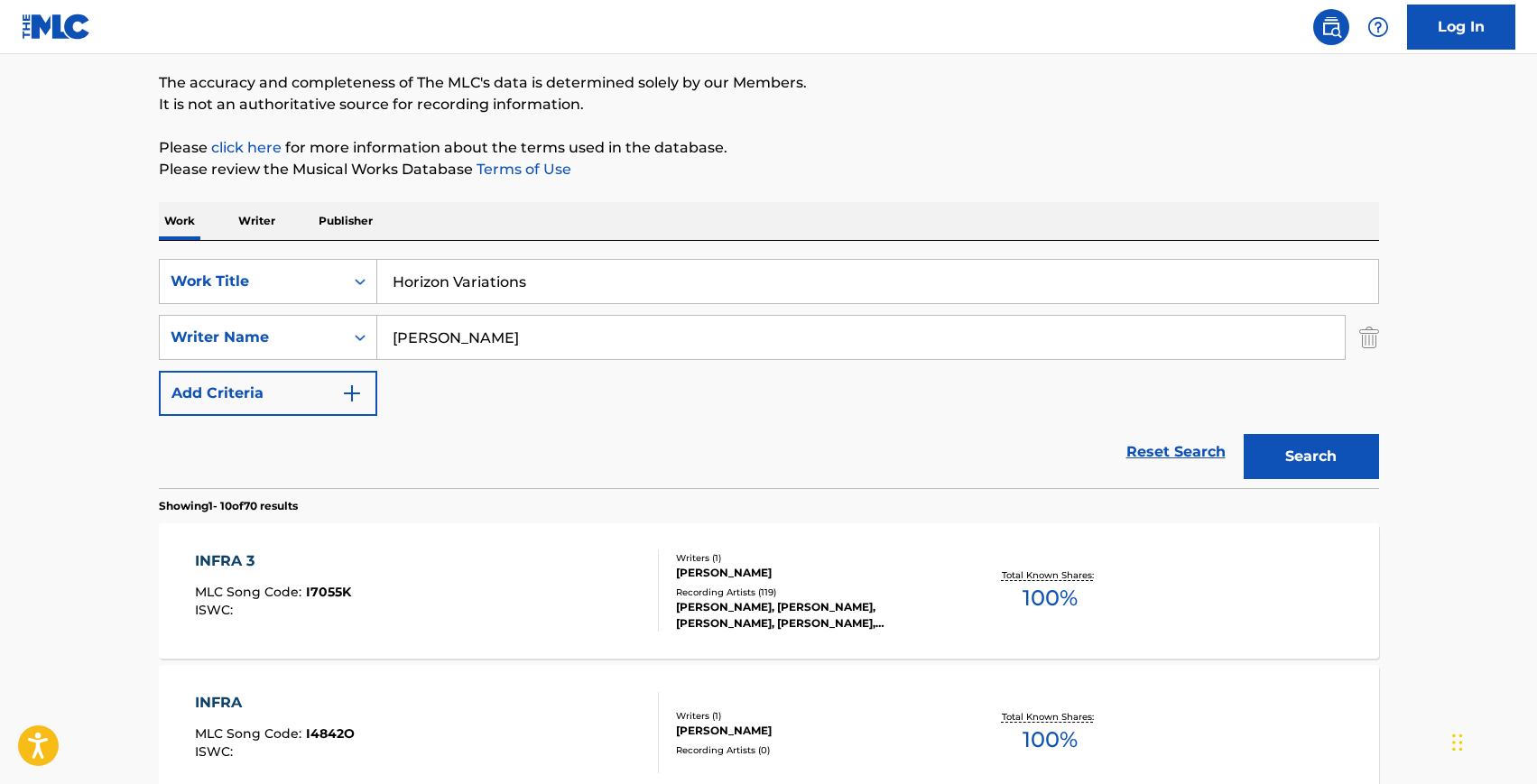
click at [1244, 434] on button "Search" at bounding box center [1311, 457] width 135 height 45
click at [455, 563] on div "HORIZON VARIATIONS MLC Song Code : H1784R ISWC : T0101488349" at bounding box center [427, 591] width 464 height 81
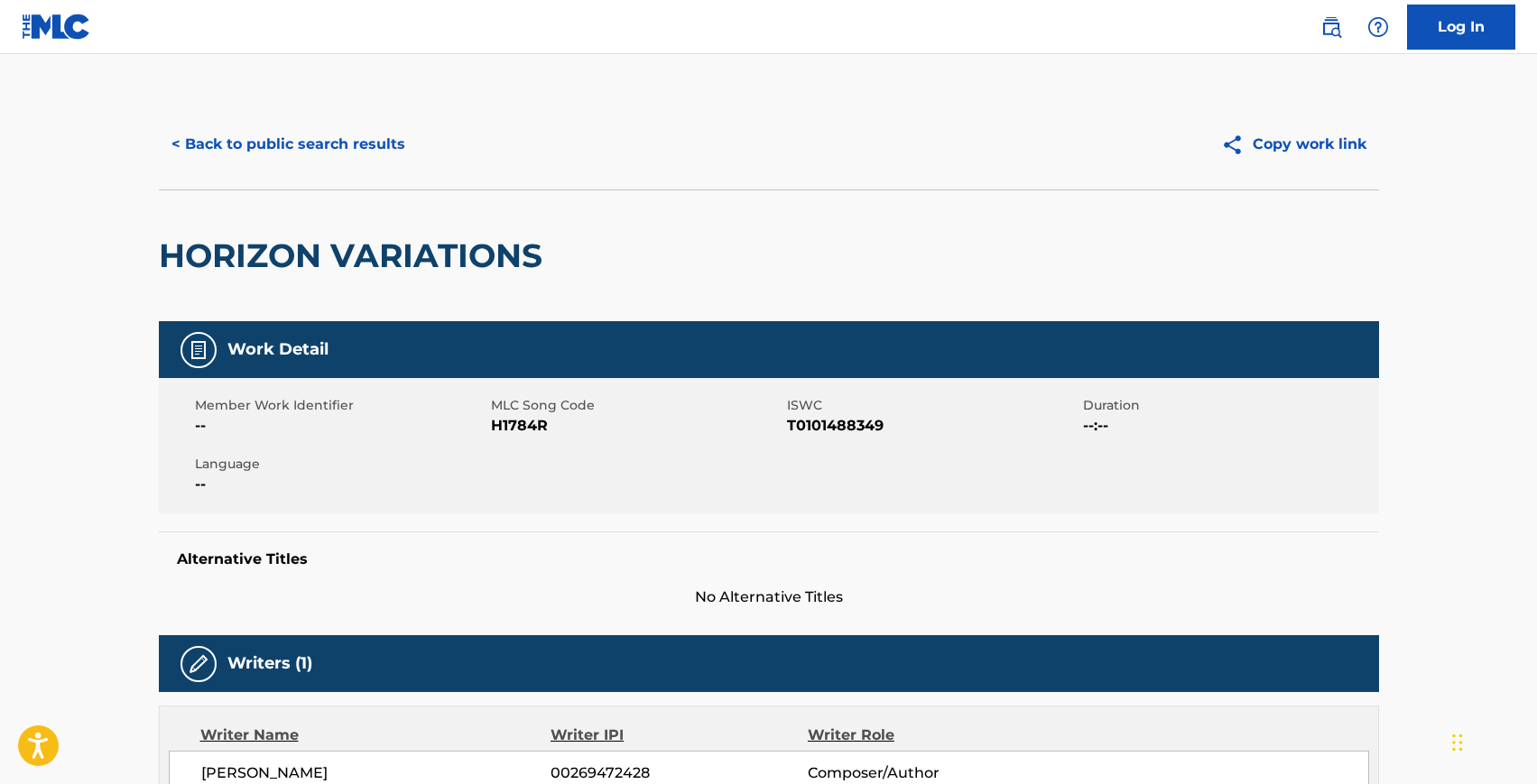
click at [514, 422] on span "H1784R" at bounding box center [637, 426] width 292 height 22
copy span "H1784R"
click at [804, 415] on span "T0101488349" at bounding box center [933, 426] width 292 height 22
click at [804, 423] on span "T0101488349" at bounding box center [933, 426] width 292 height 22
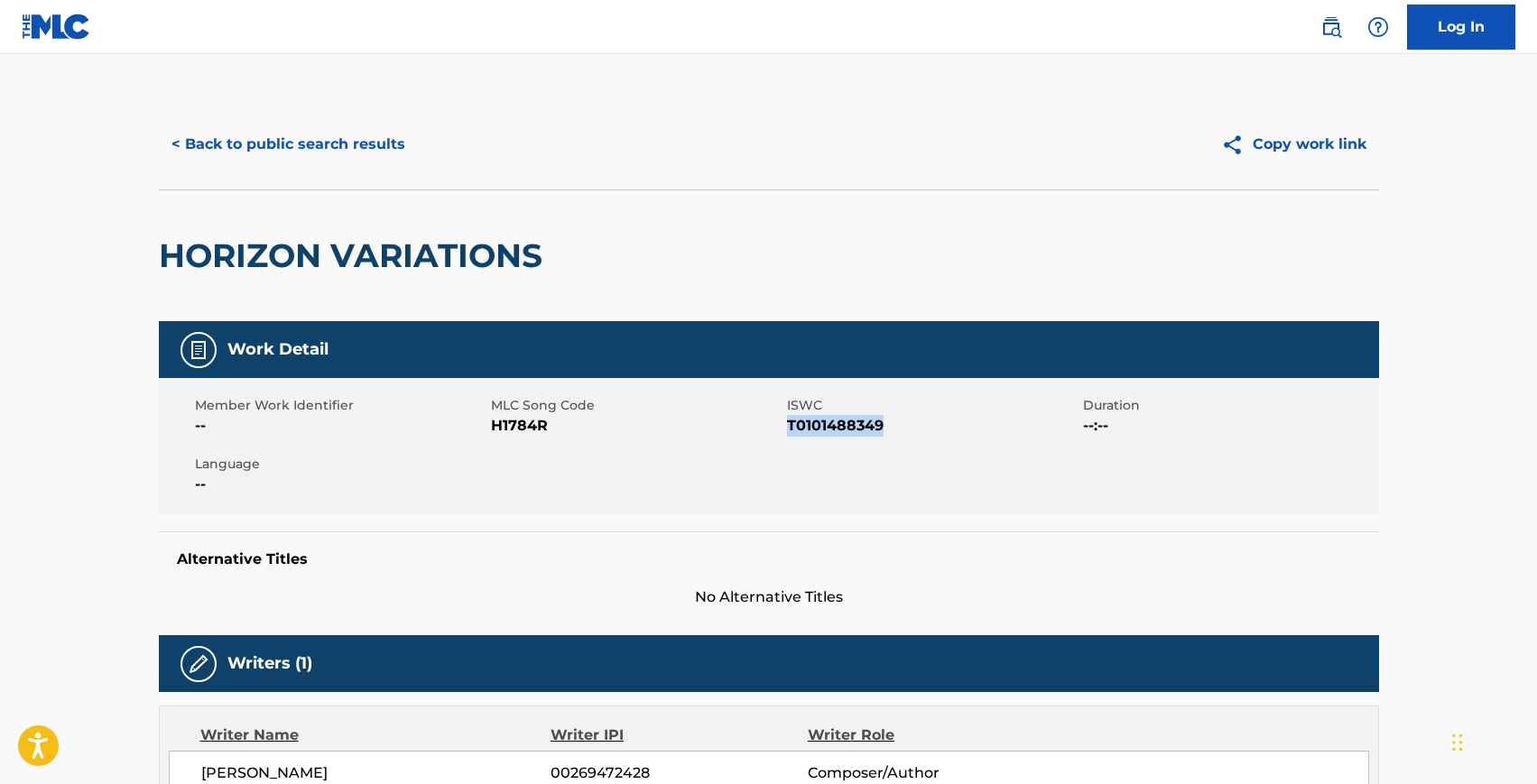
click at [804, 423] on span "T0101488349" at bounding box center [933, 426] width 292 height 22
copy span "T0101488349"
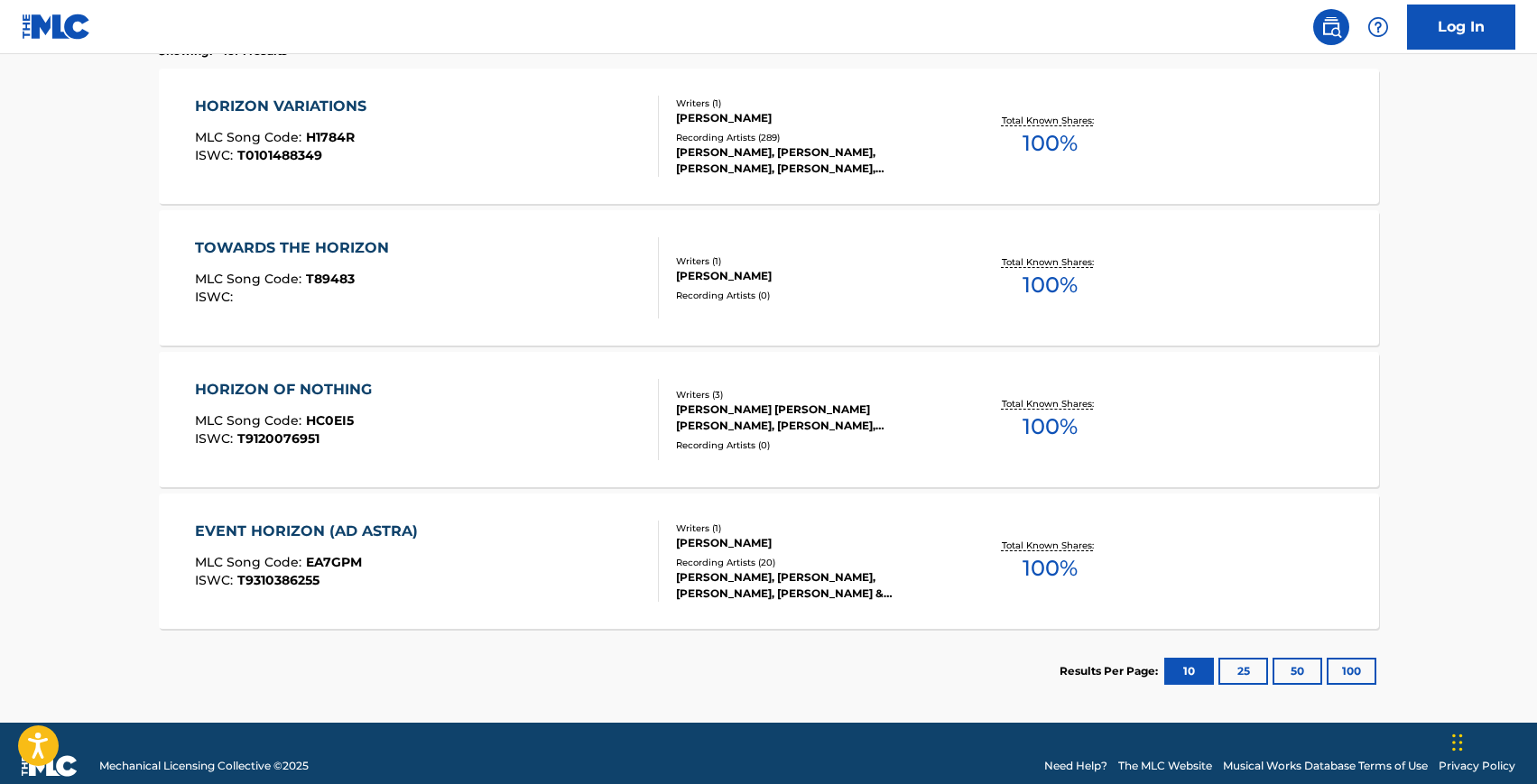
scroll to position [143, 0]
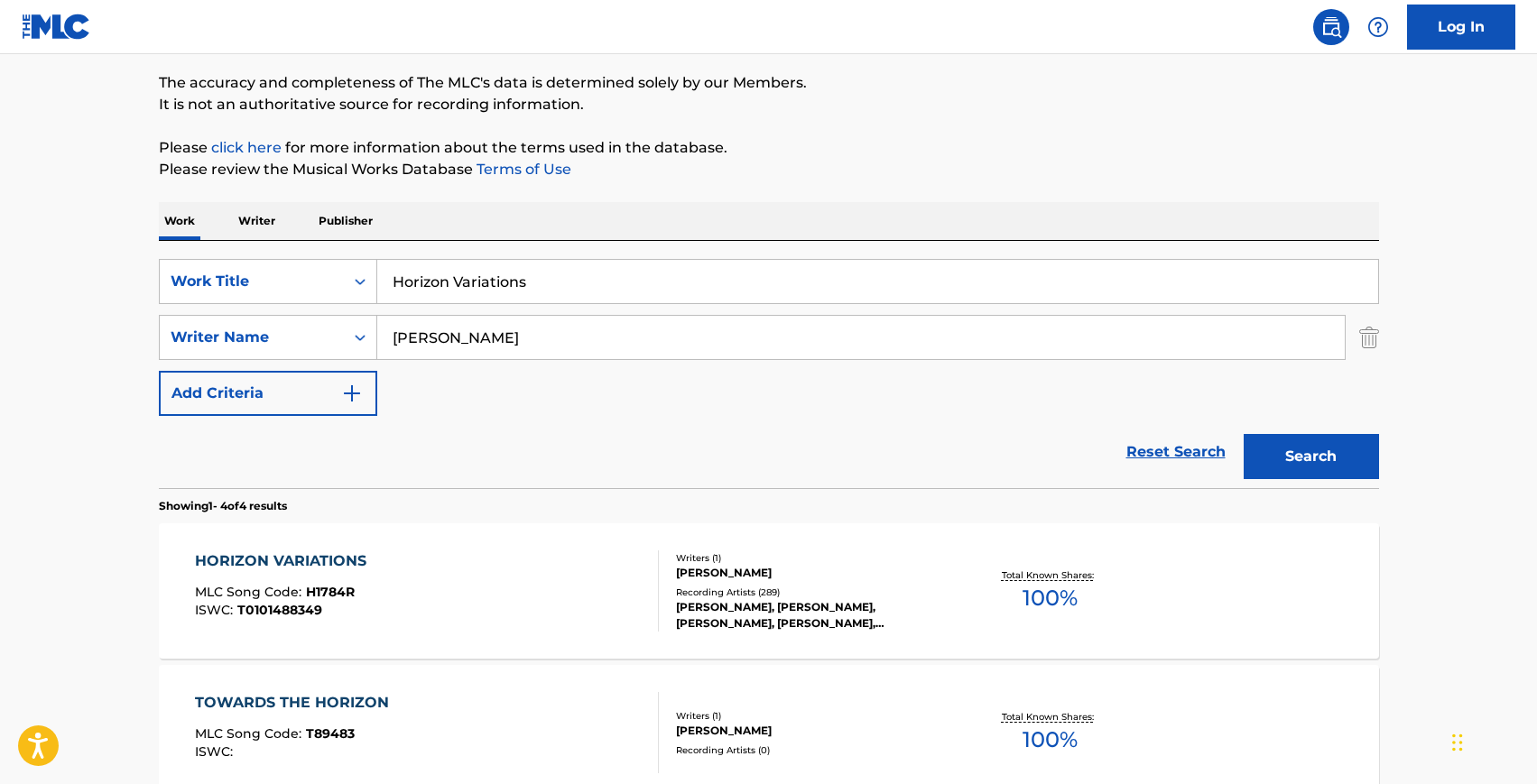
click at [577, 283] on input "Horizon Variations" at bounding box center [877, 282] width 1001 height 43
paste input "Prelude 6"
type input "Prelude 6"
click at [1244, 434] on button "Search" at bounding box center [1311, 457] width 135 height 45
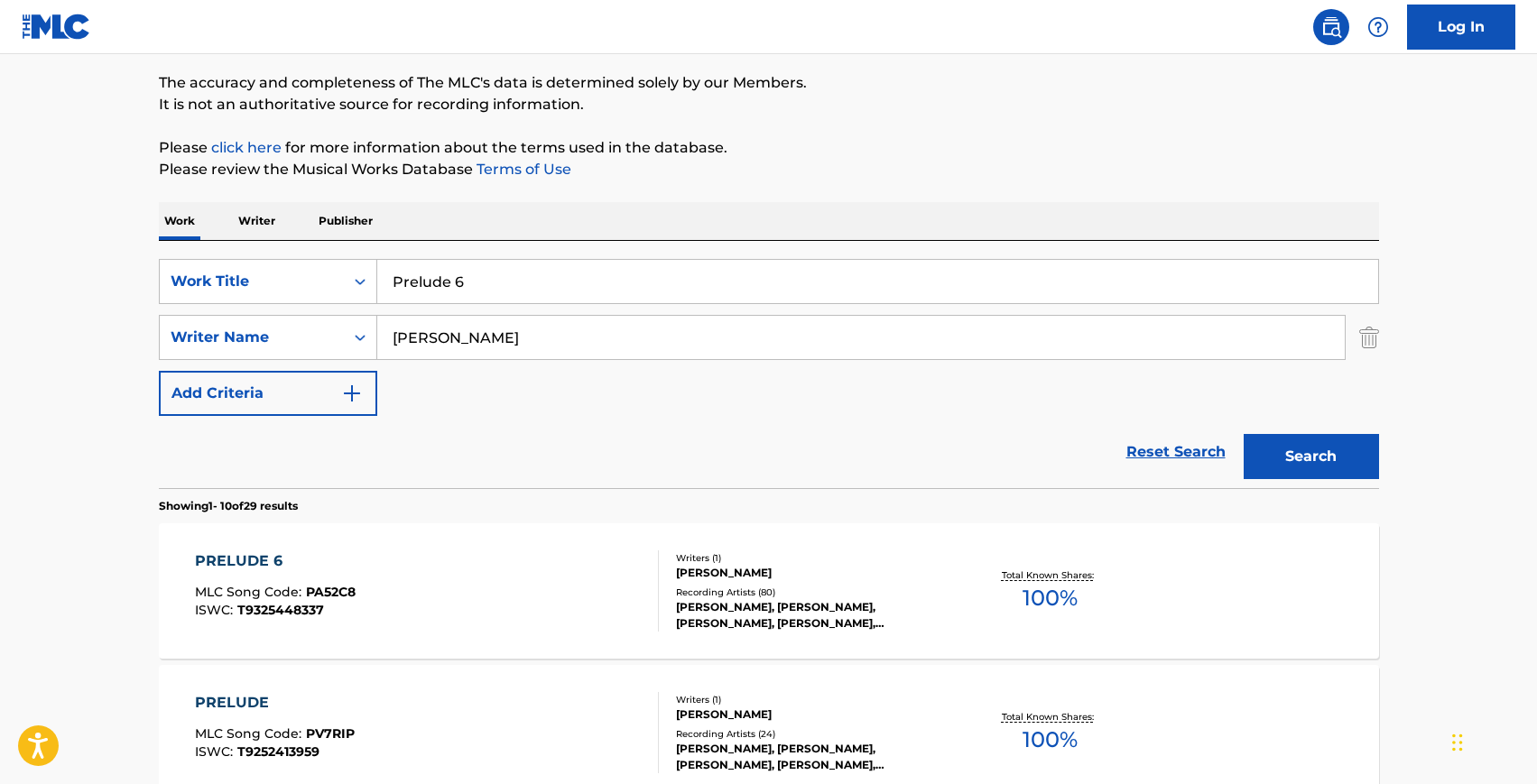
click at [494, 604] on div "PRELUDE 6 MLC Song Code : PA52C8 ISWC : T9325448337" at bounding box center [427, 591] width 464 height 81
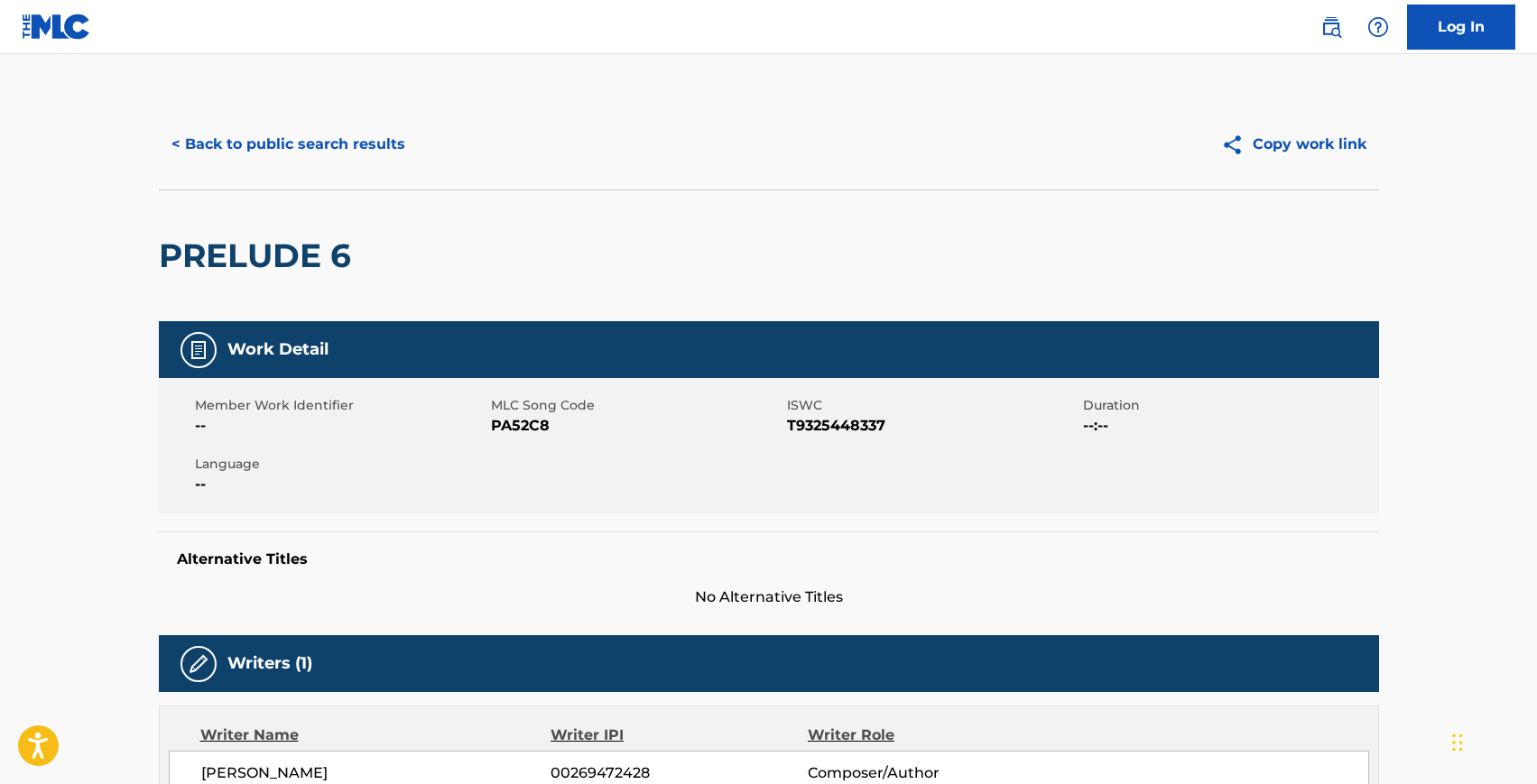
click at [516, 422] on span "PA52C8" at bounding box center [637, 426] width 292 height 22
click at [813, 431] on span "T9325448337" at bounding box center [933, 426] width 292 height 22
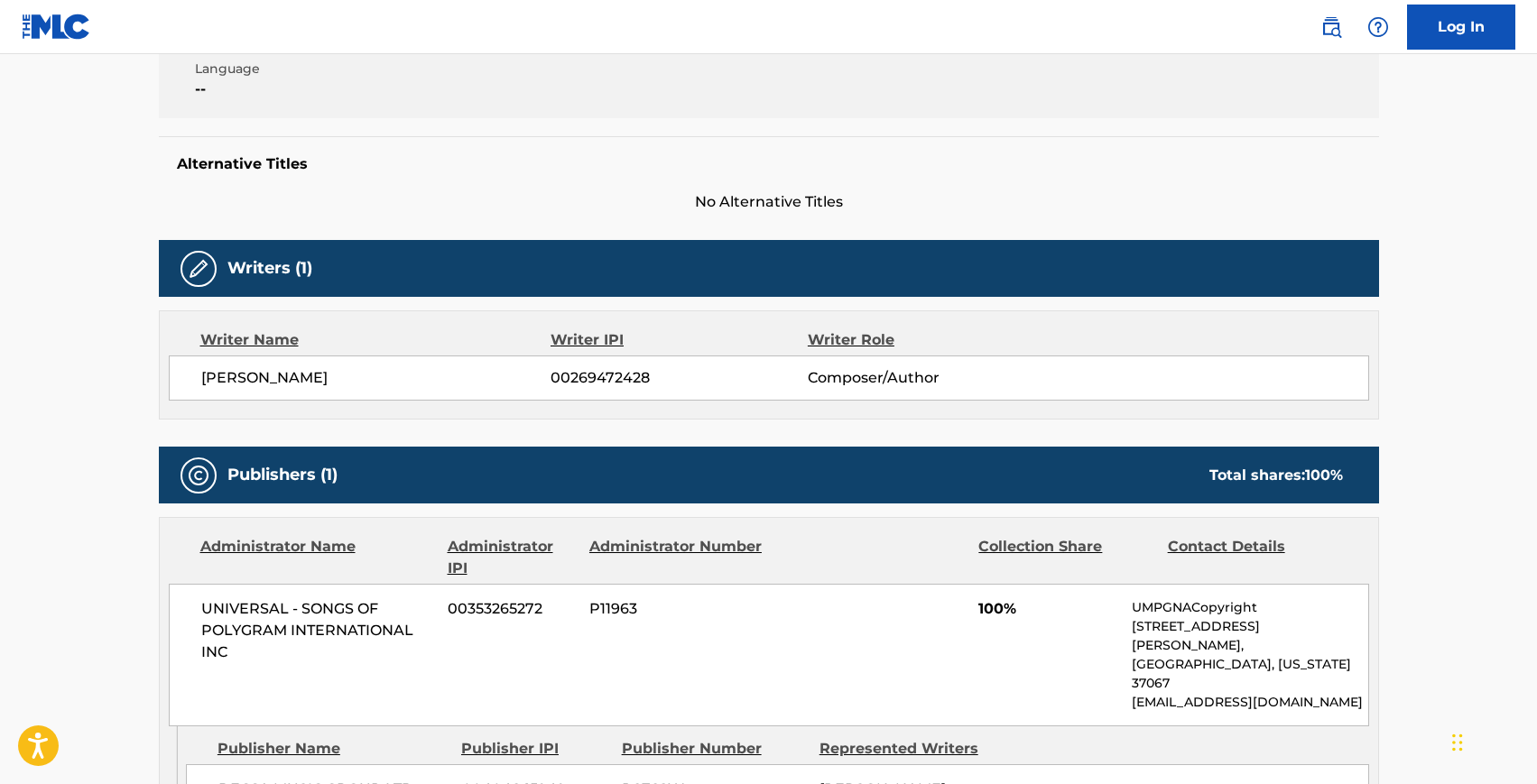
scroll to position [414, 0]
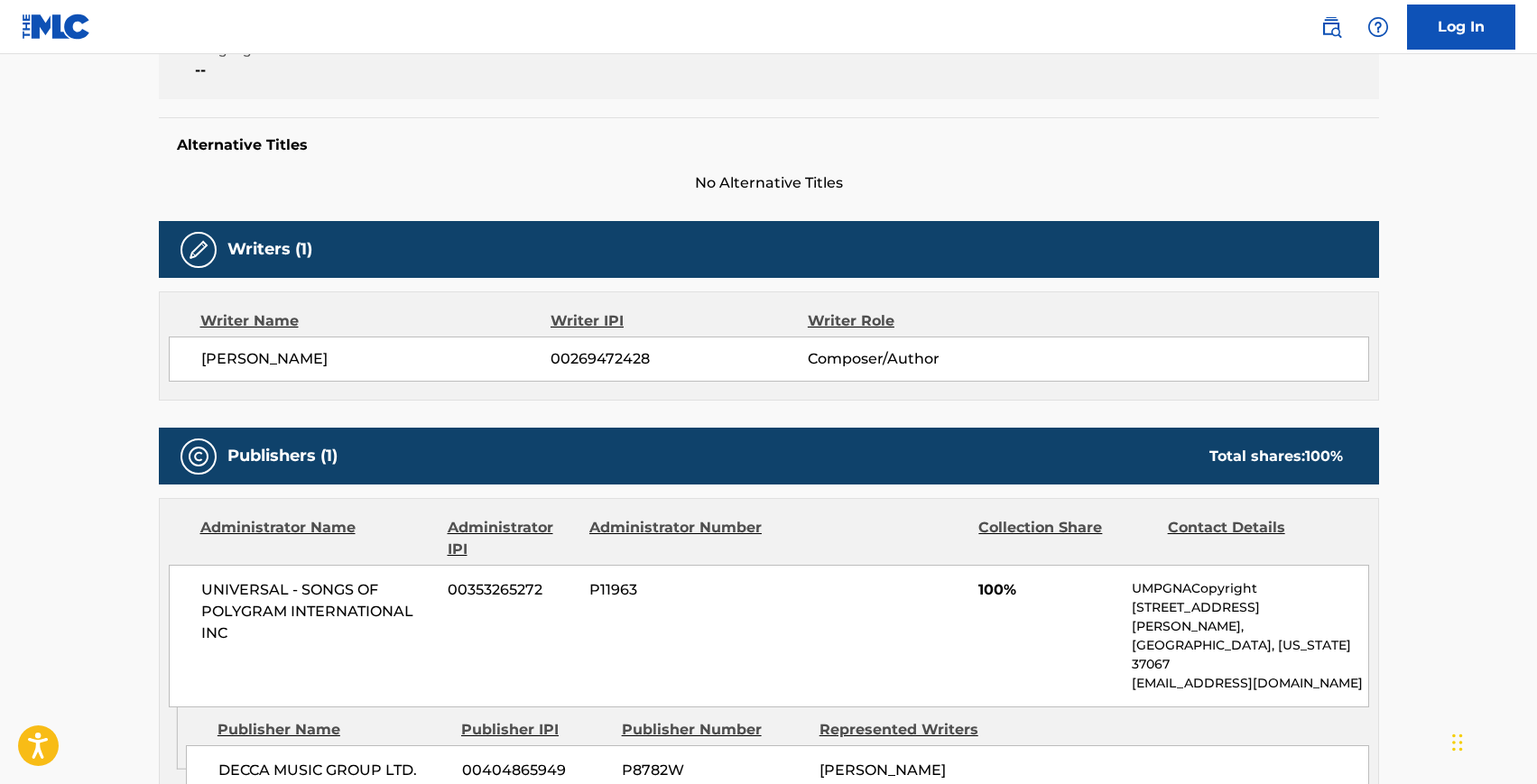
scroll to position [143, 0]
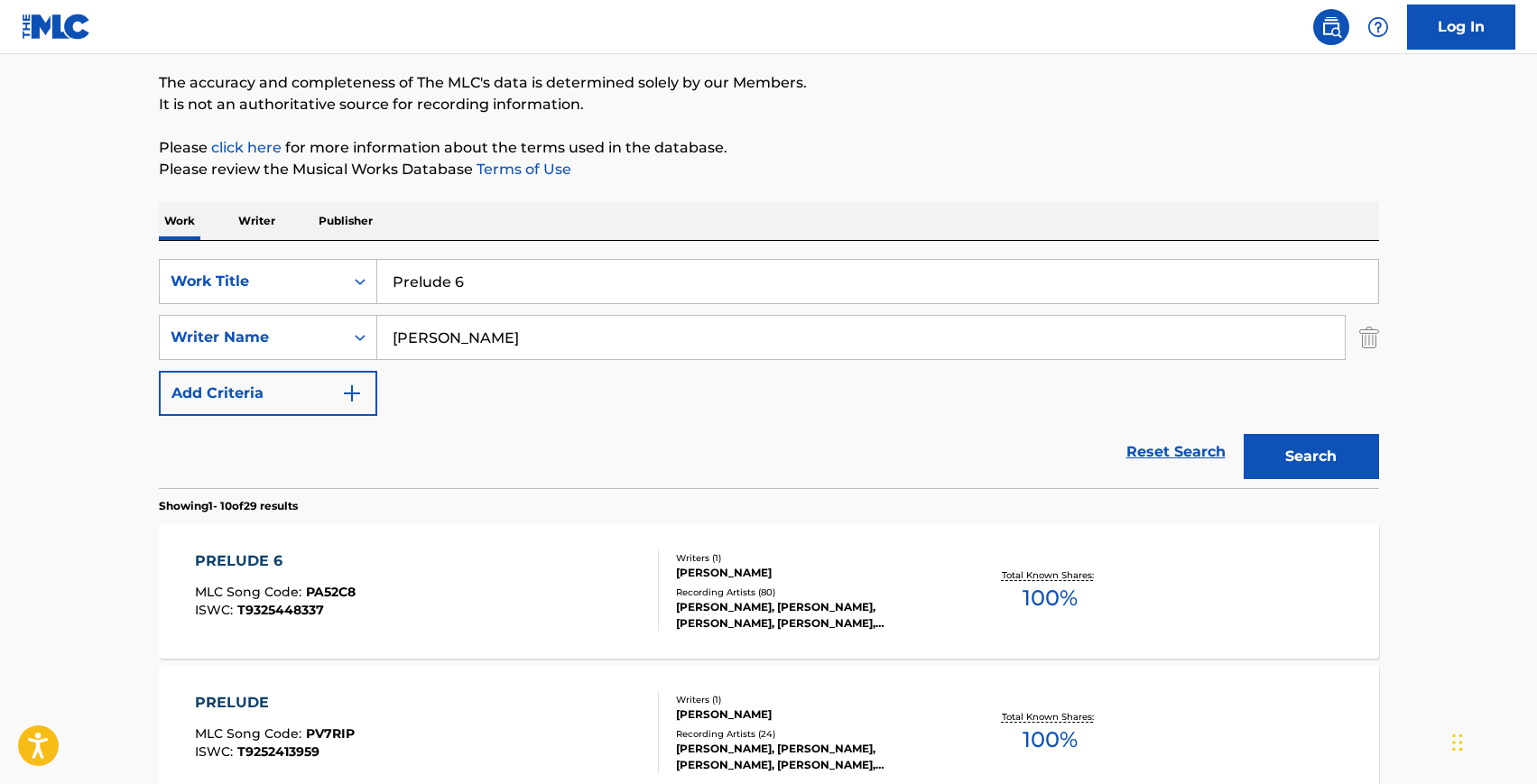
click at [478, 288] on input "Prelude 6" at bounding box center [877, 282] width 1001 height 43
paste input "Fragment"
type input "Fragment"
click at [1244, 434] on button "Search" at bounding box center [1311, 457] width 135 height 45
click at [385, 553] on div "FRAGMENT MLC Song Code : F1060X ISWC :" at bounding box center [427, 591] width 464 height 81
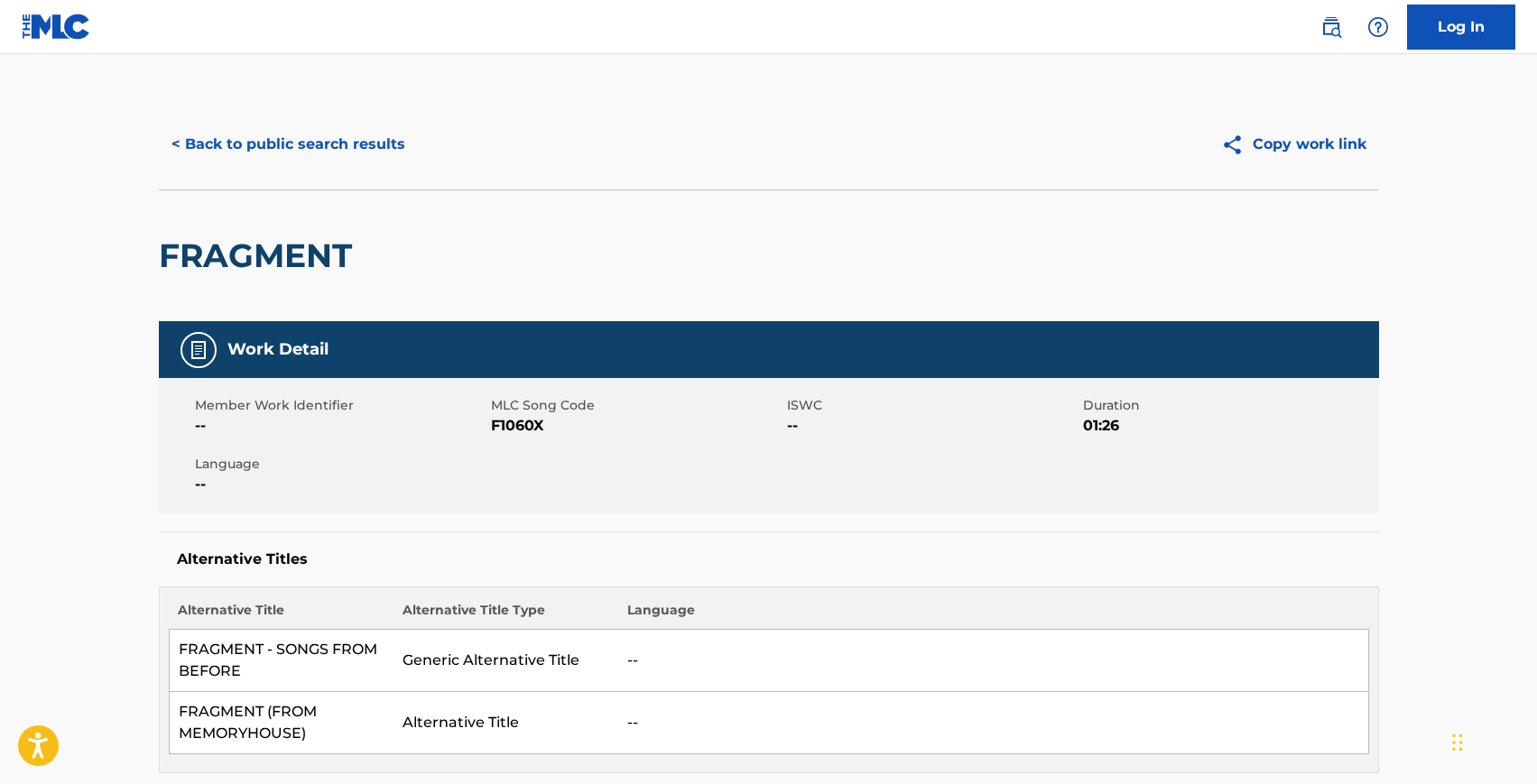
click at [526, 429] on span "F1060X" at bounding box center [637, 426] width 292 height 22
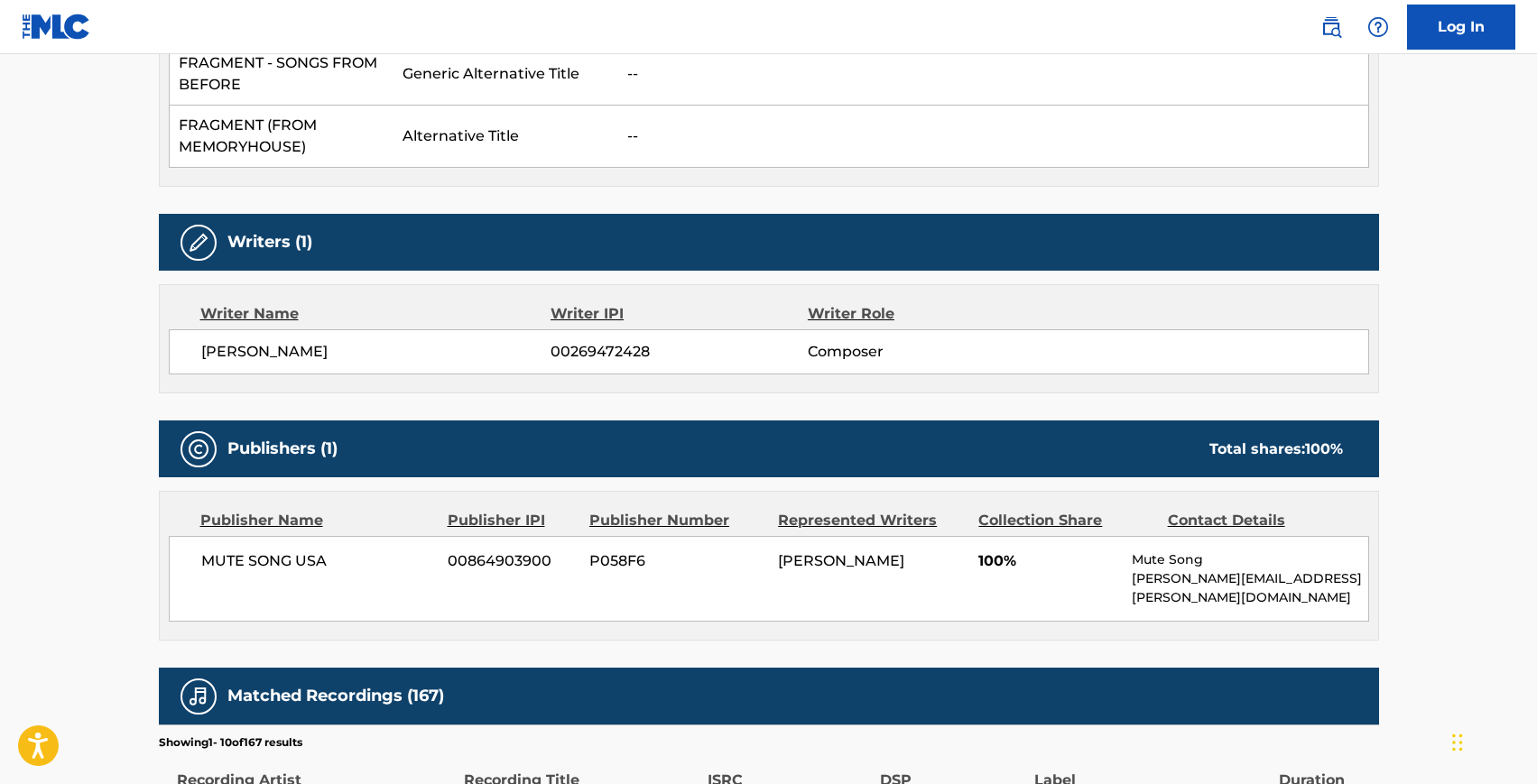
scroll to position [143, 0]
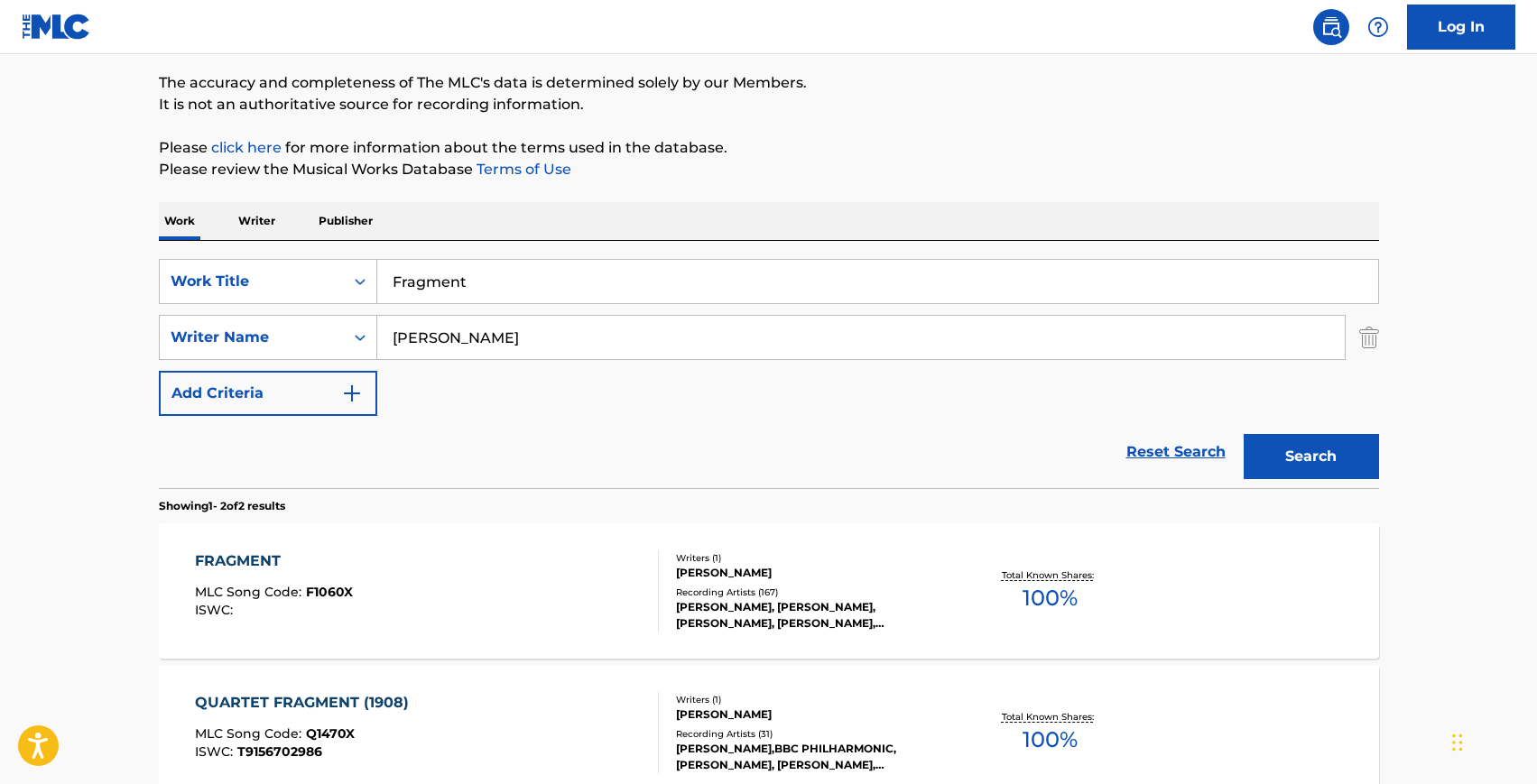
click at [611, 284] on input "Fragment" at bounding box center [877, 282] width 1001 height 43
paste input "Ode to [PERSON_NAME]"
type input "Ode to [PERSON_NAME]"
click at [561, 349] on input "[PERSON_NAME]" at bounding box center [860, 337] width 968 height 43
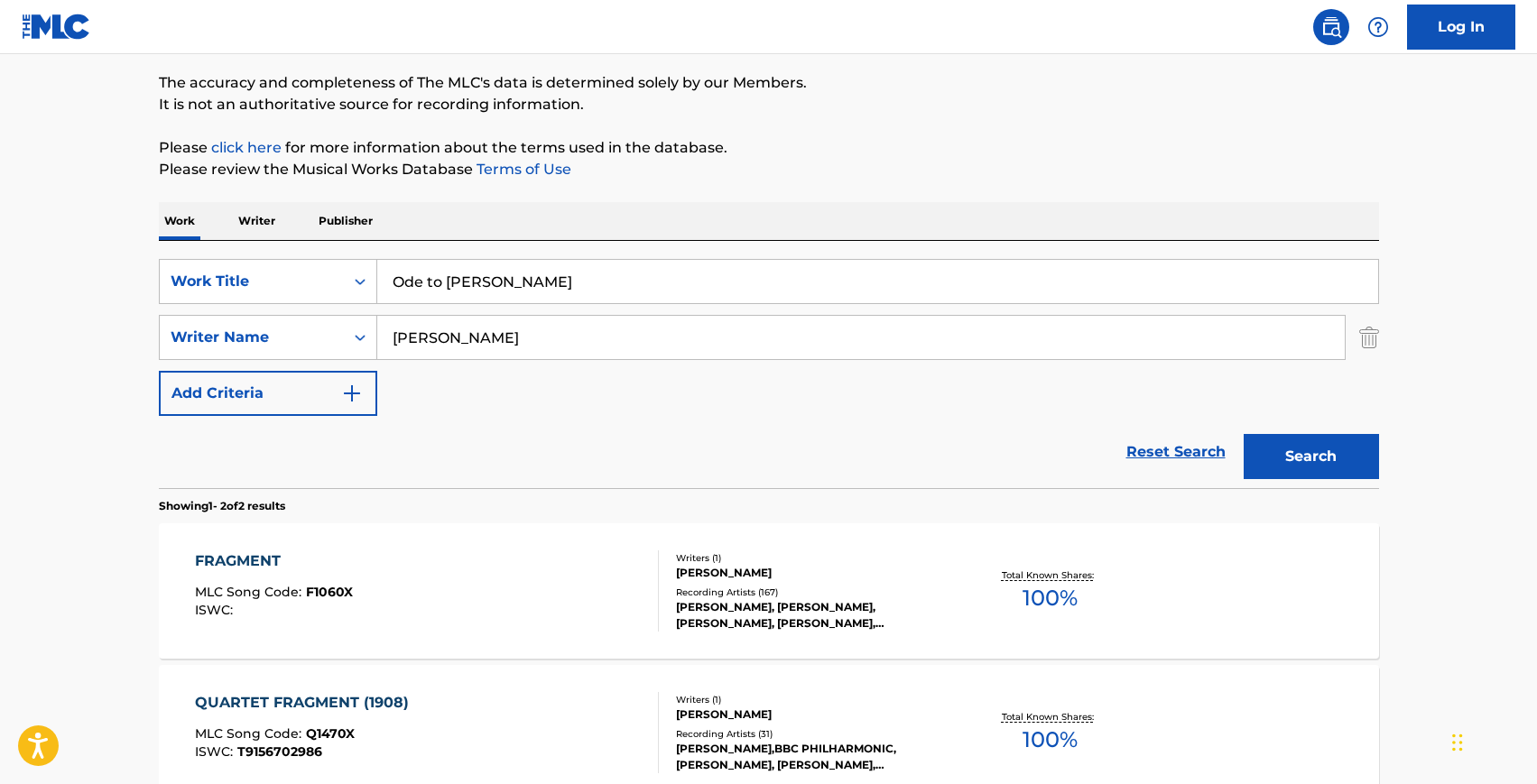
click at [561, 349] on input "[PERSON_NAME]" at bounding box center [860, 337] width 968 height 43
type input "[PERSON_NAME]"
click at [1244, 434] on button "Search" at bounding box center [1311, 457] width 135 height 45
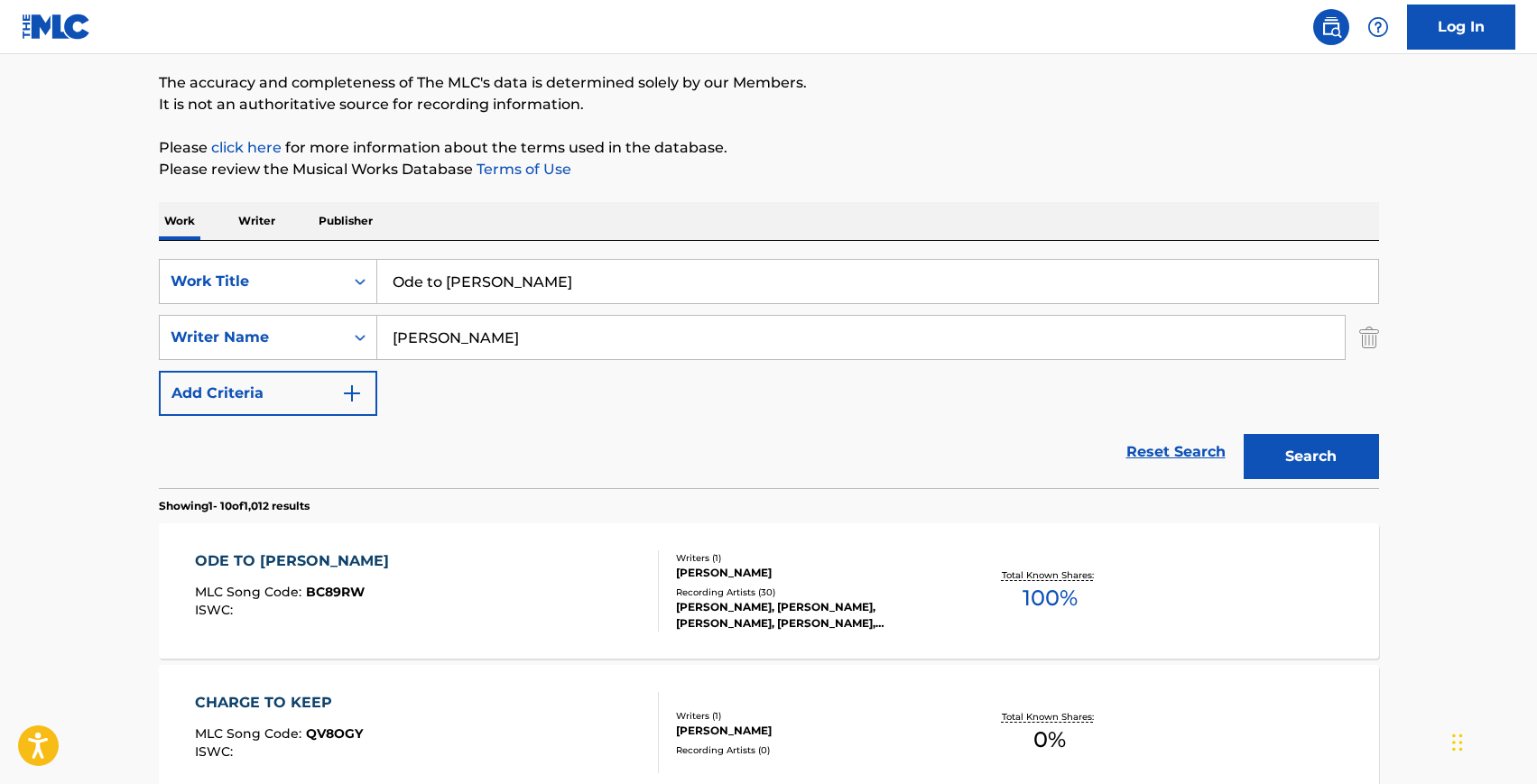
click at [504, 566] on div "ODE TO [PERSON_NAME] MLC Song Code : BC89RW ISWC :" at bounding box center [427, 591] width 464 height 81
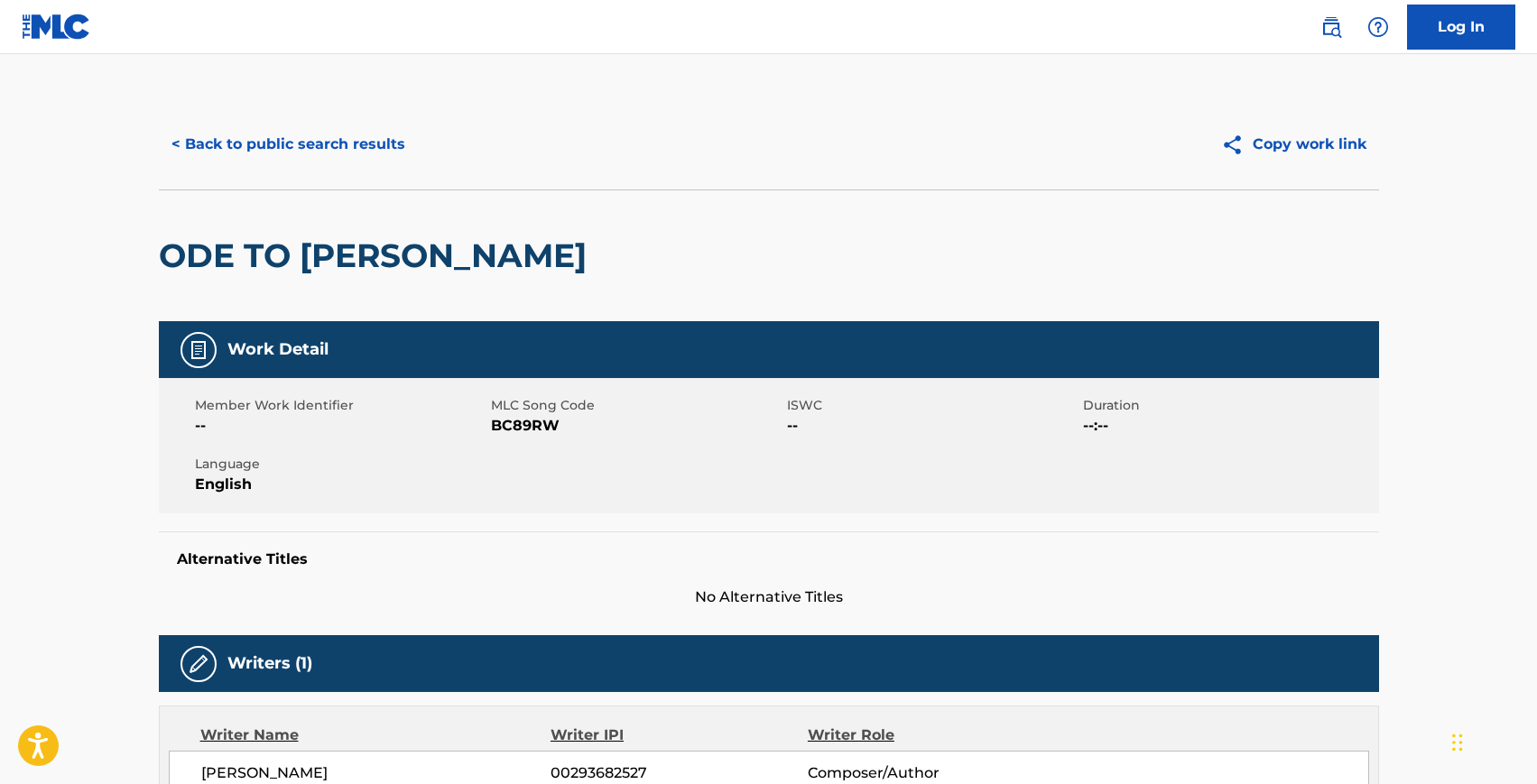
click at [498, 430] on span "BC89RW" at bounding box center [637, 426] width 292 height 22
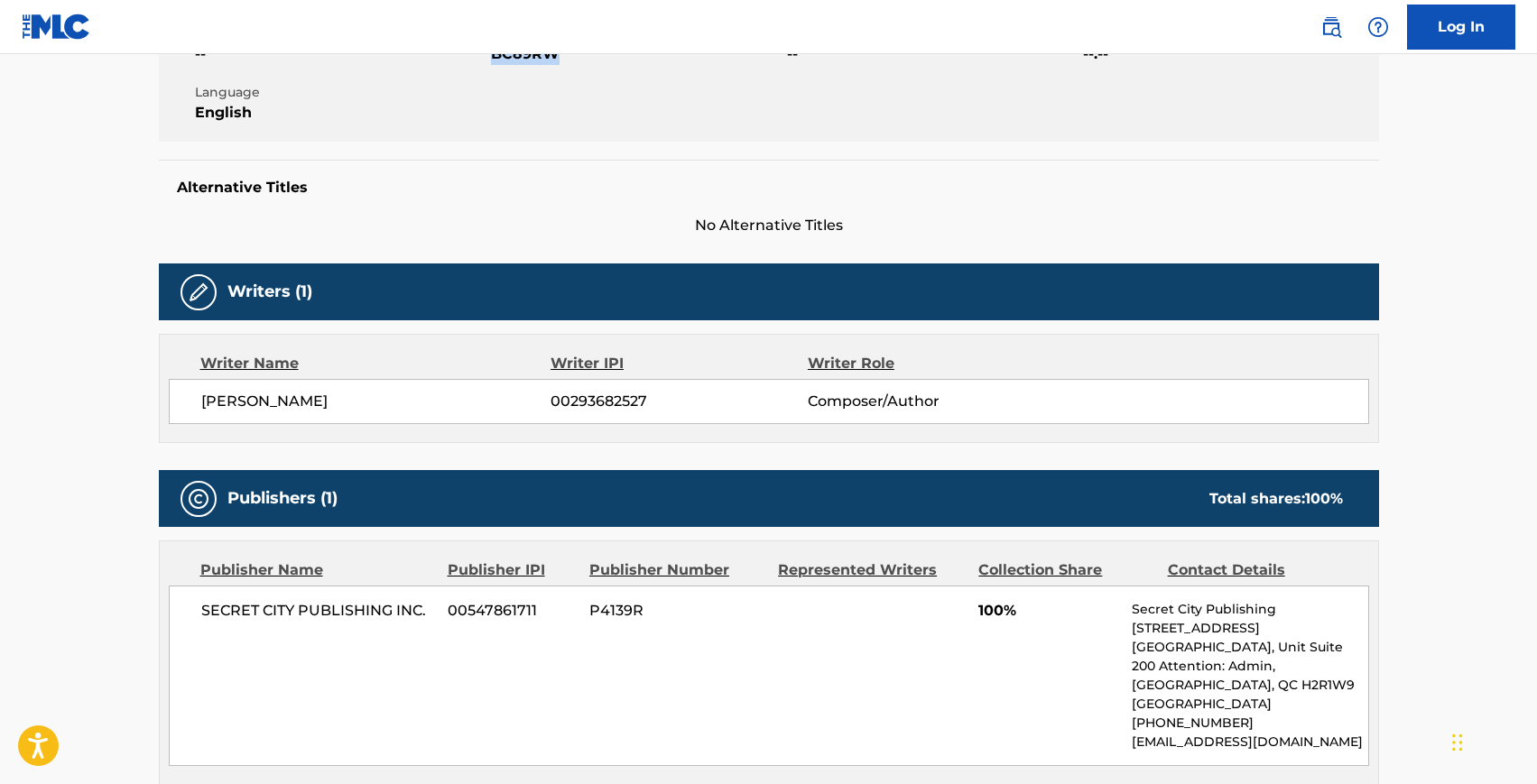
scroll to position [476, 0]
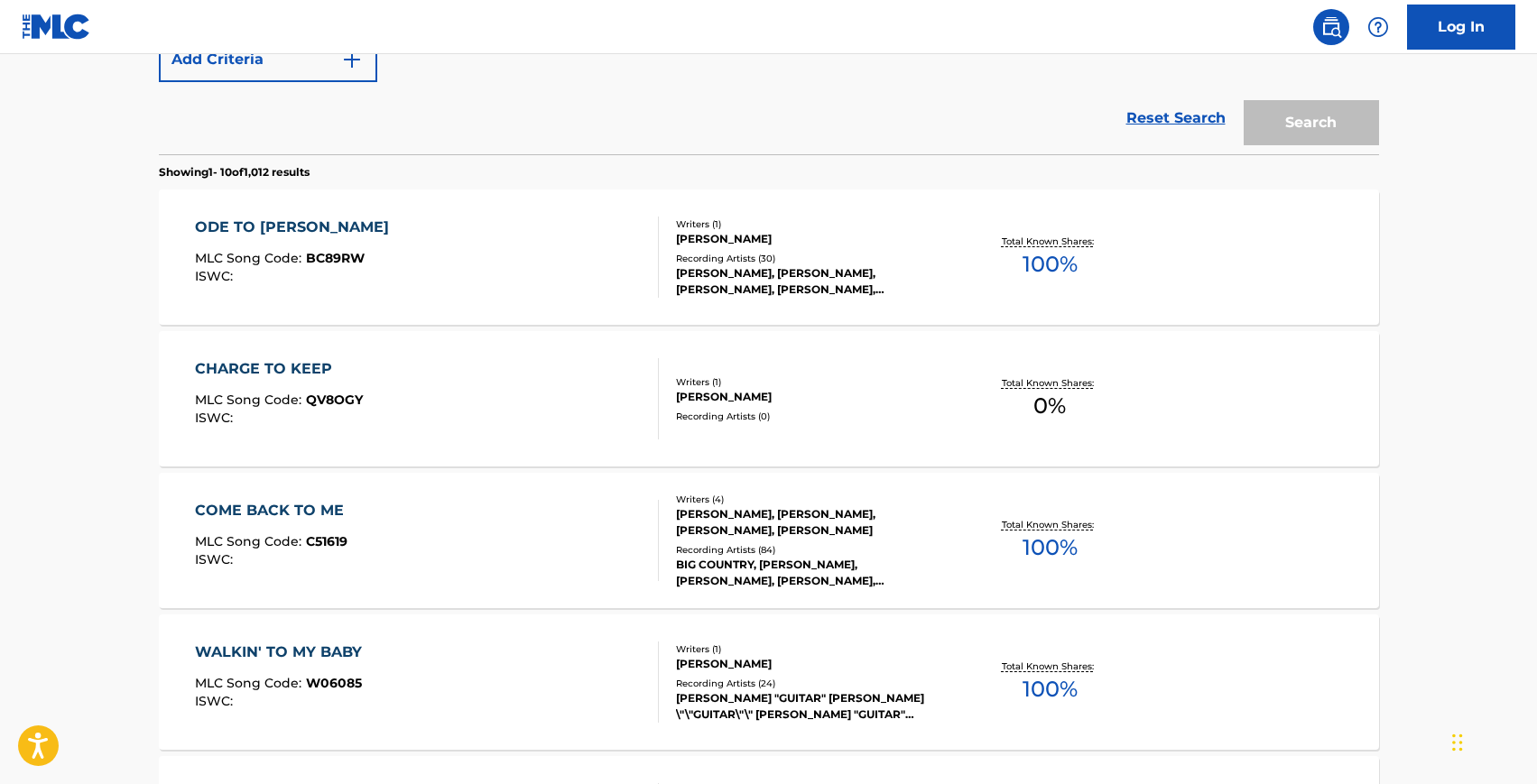
scroll to position [143, 0]
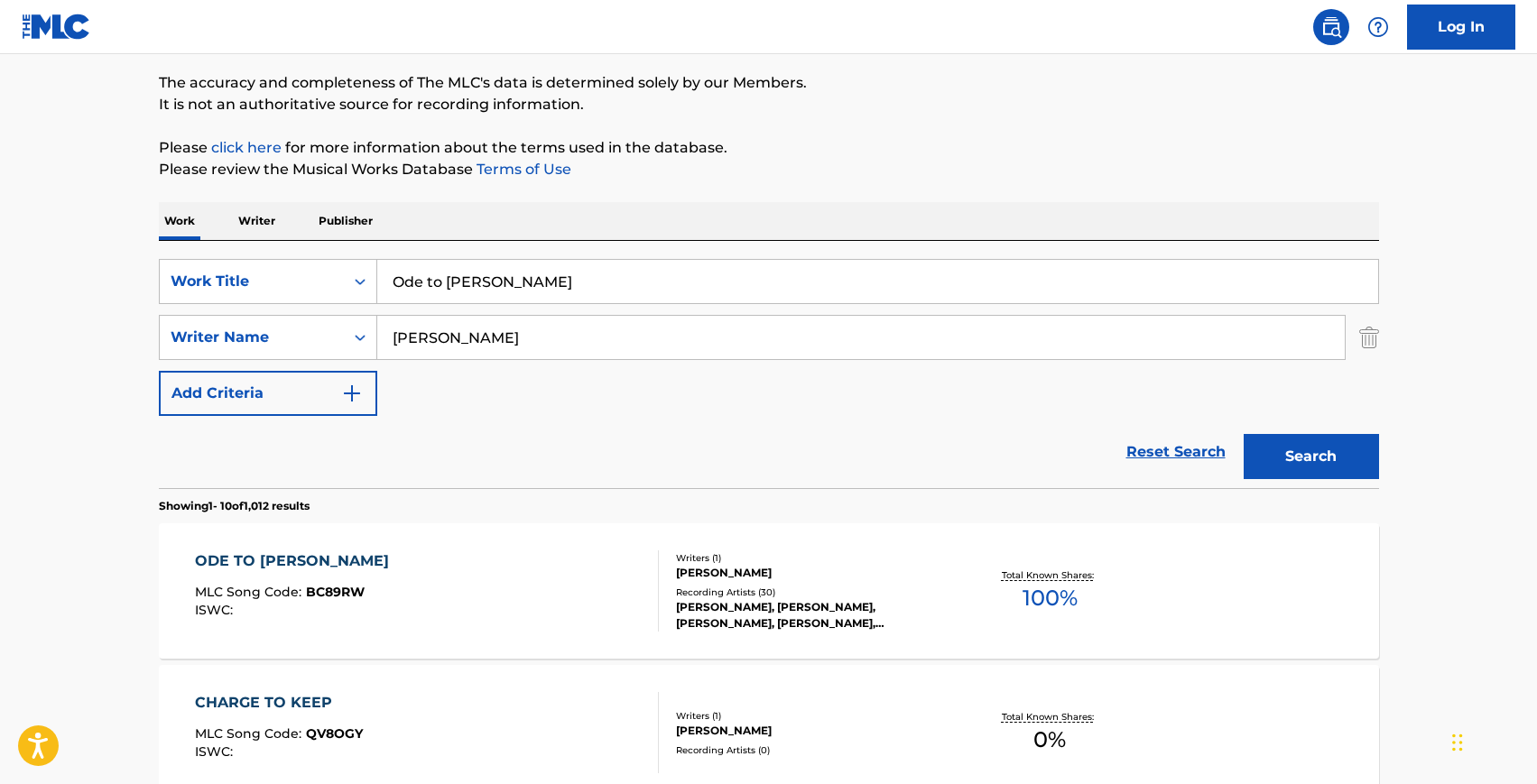
click at [439, 349] on input "[PERSON_NAME]" at bounding box center [860, 337] width 968 height 43
click at [438, 349] on input "[PERSON_NAME]" at bounding box center [860, 337] width 968 height 43
paste input "[PERSON_NAME]"
type input "[PERSON_NAME]"
click at [518, 289] on input "Ode to [PERSON_NAME]" at bounding box center [877, 282] width 1001 height 43
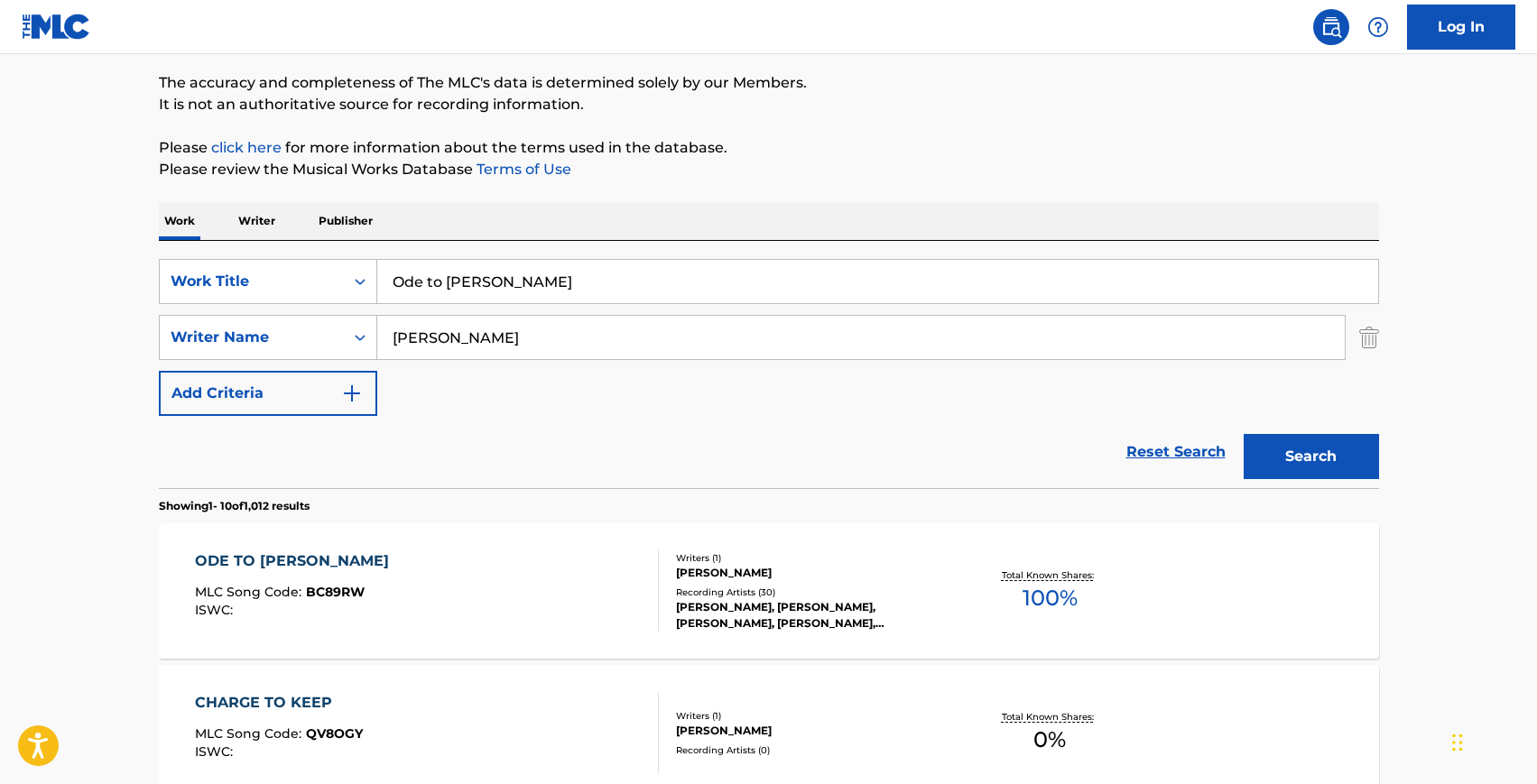
click at [518, 289] on input "Ode to [PERSON_NAME]" at bounding box center [877, 282] width 1001 height 43
click at [1244, 434] on button "Search" at bounding box center [1311, 457] width 135 height 45
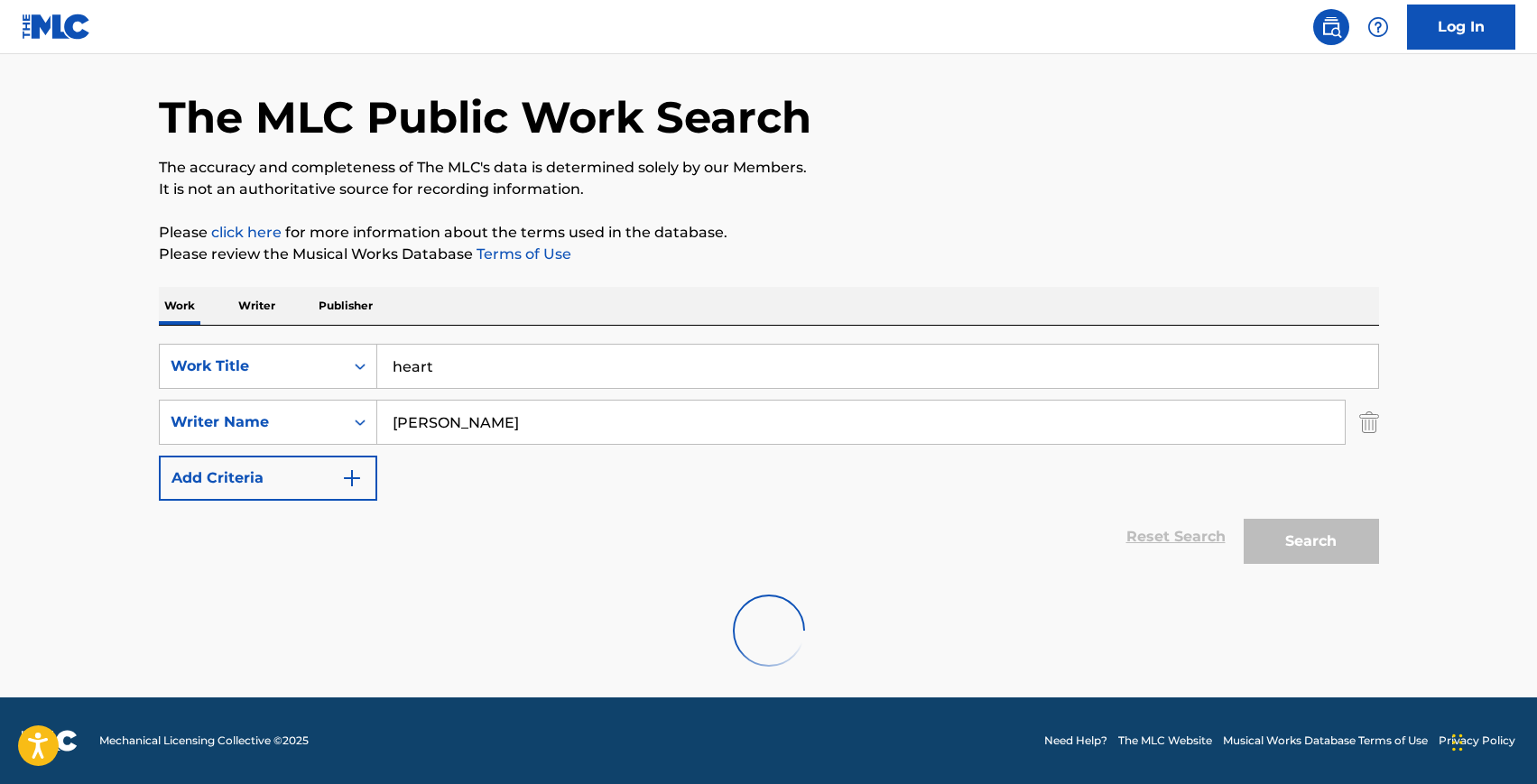
scroll to position [0, 0]
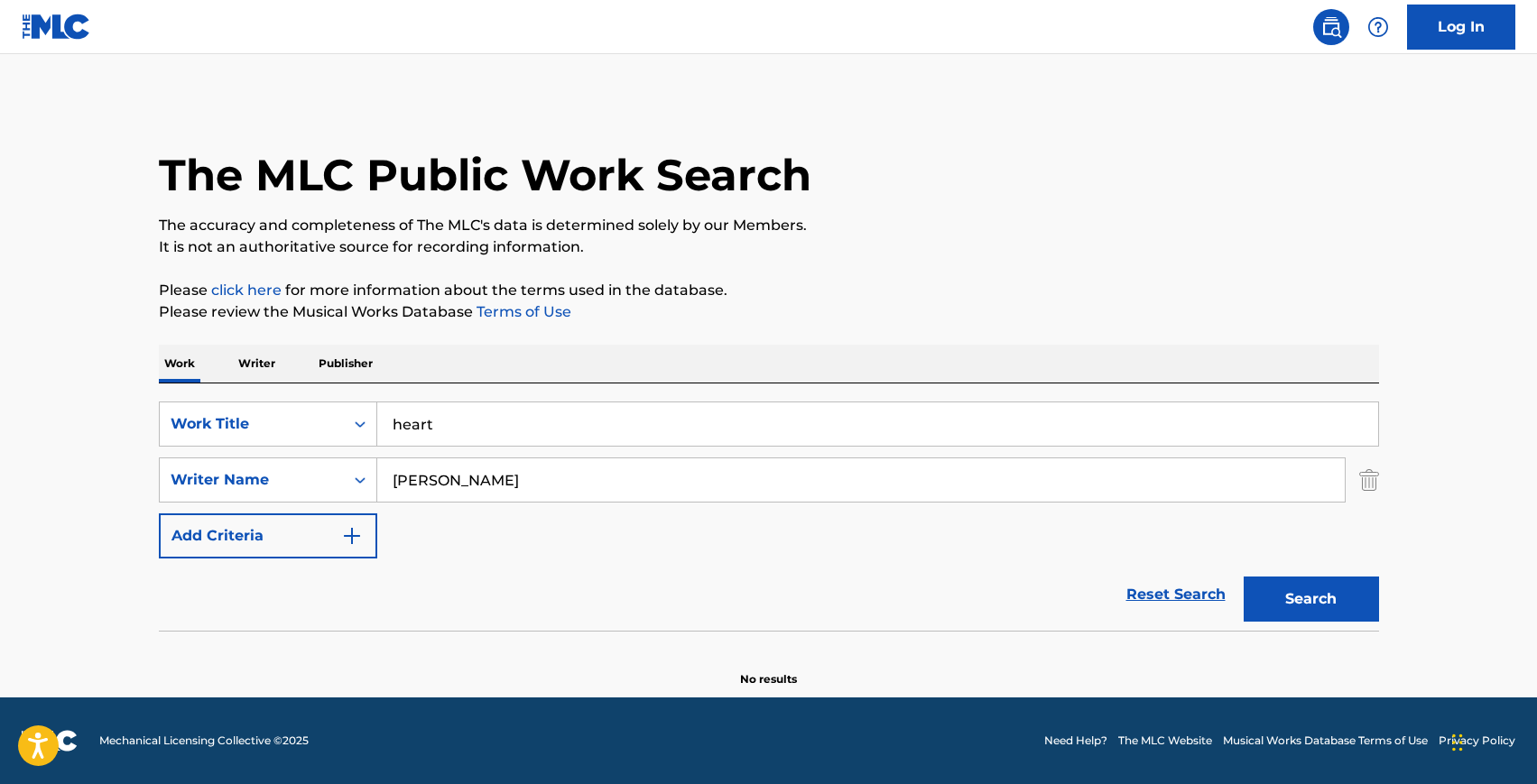
click at [444, 440] on input "heart" at bounding box center [877, 424] width 1001 height 43
click at [442, 429] on input "heart" at bounding box center [877, 424] width 1001 height 43
type input "time"
click at [419, 484] on input "[PERSON_NAME]" at bounding box center [860, 480] width 968 height 43
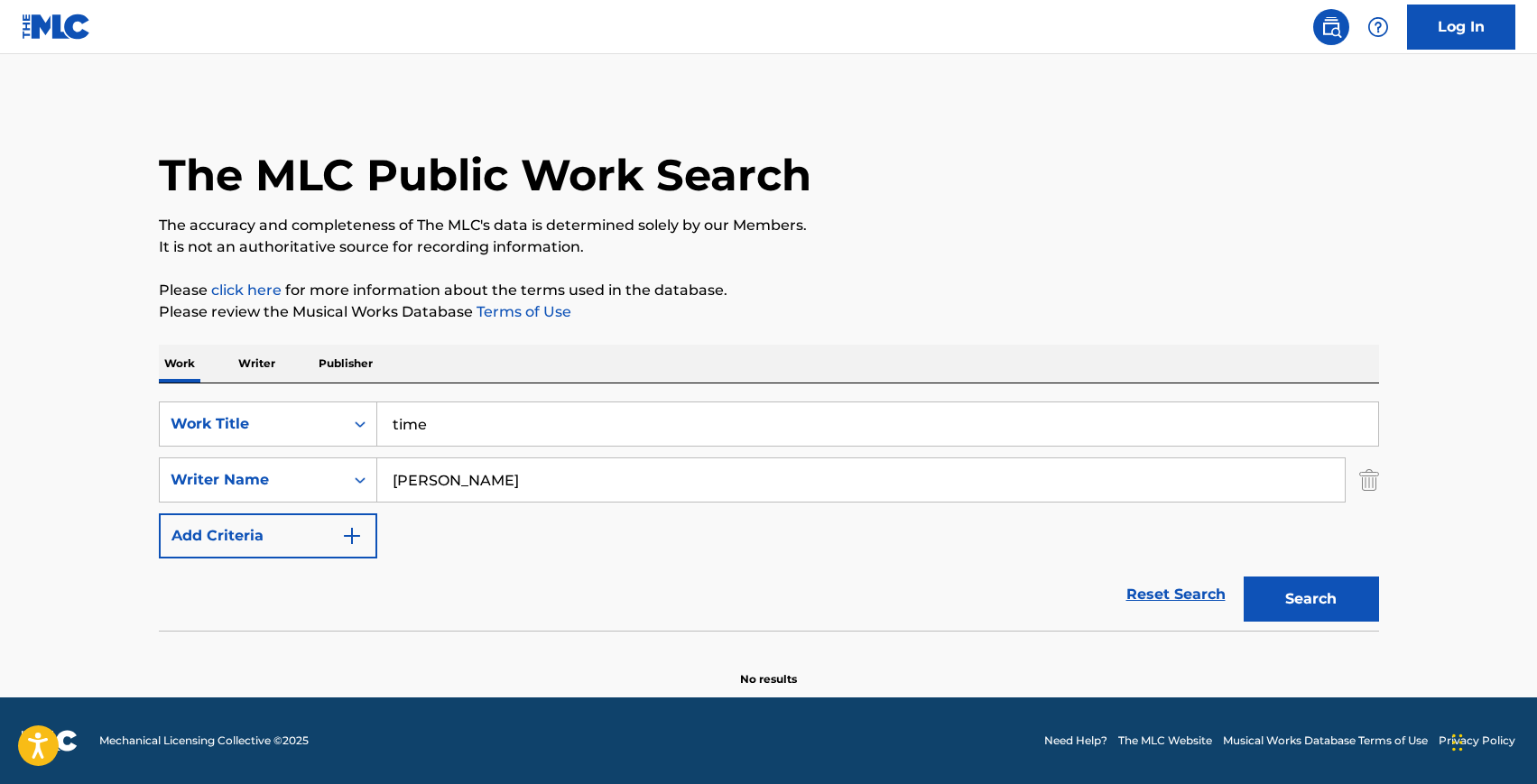
click at [419, 484] on input "[PERSON_NAME]" at bounding box center [860, 480] width 968 height 43
type input "[PERSON_NAME]"
click at [1244, 577] on button "Search" at bounding box center [1311, 600] width 135 height 45
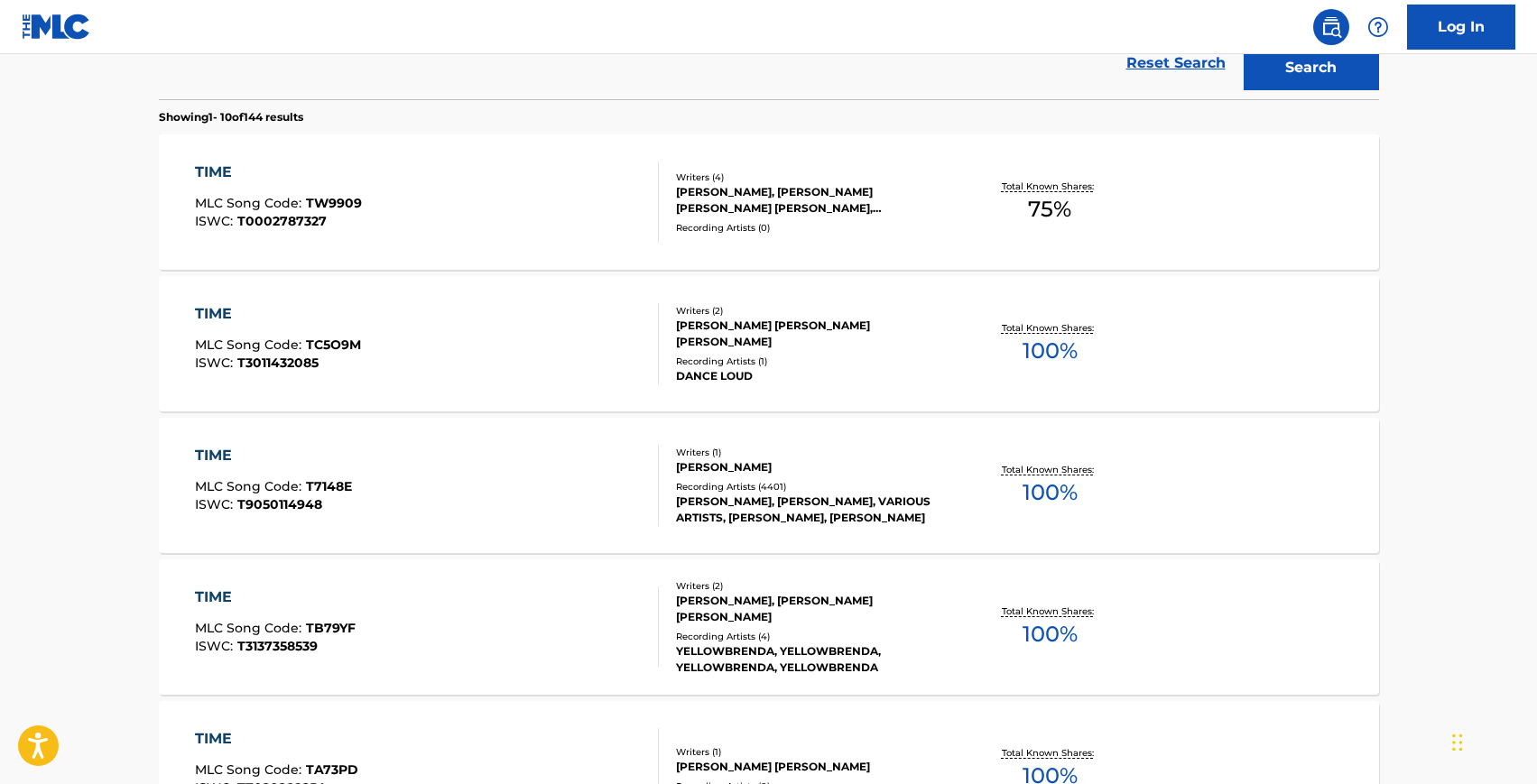
scroll to position [533, 0]
click at [495, 500] on div "TIME MLC Song Code : T7148E ISWC : T9050114948" at bounding box center [427, 484] width 464 height 81
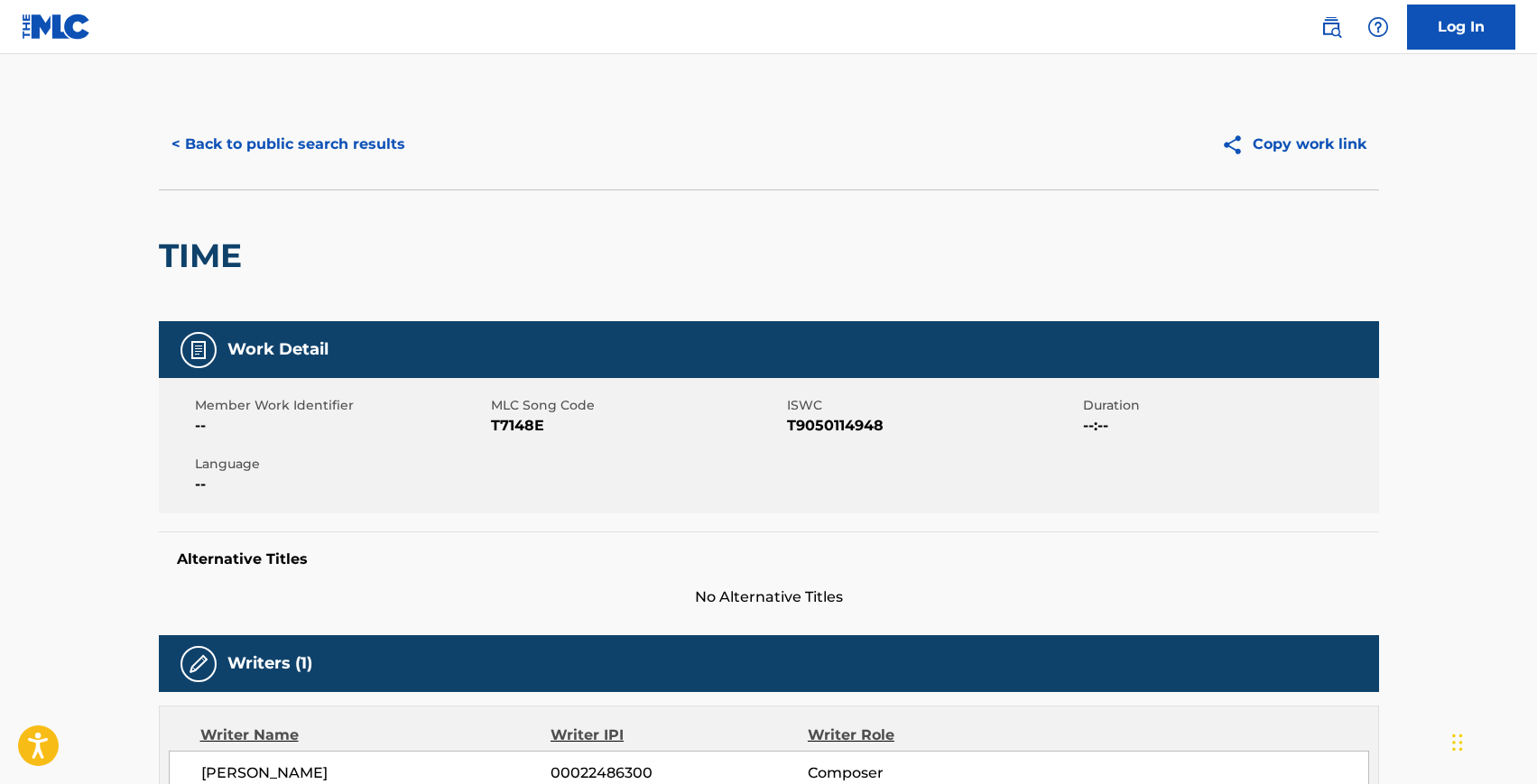
click at [515, 432] on span "T7148E" at bounding box center [637, 426] width 292 height 22
click at [835, 429] on span "T9050114948" at bounding box center [933, 426] width 292 height 22
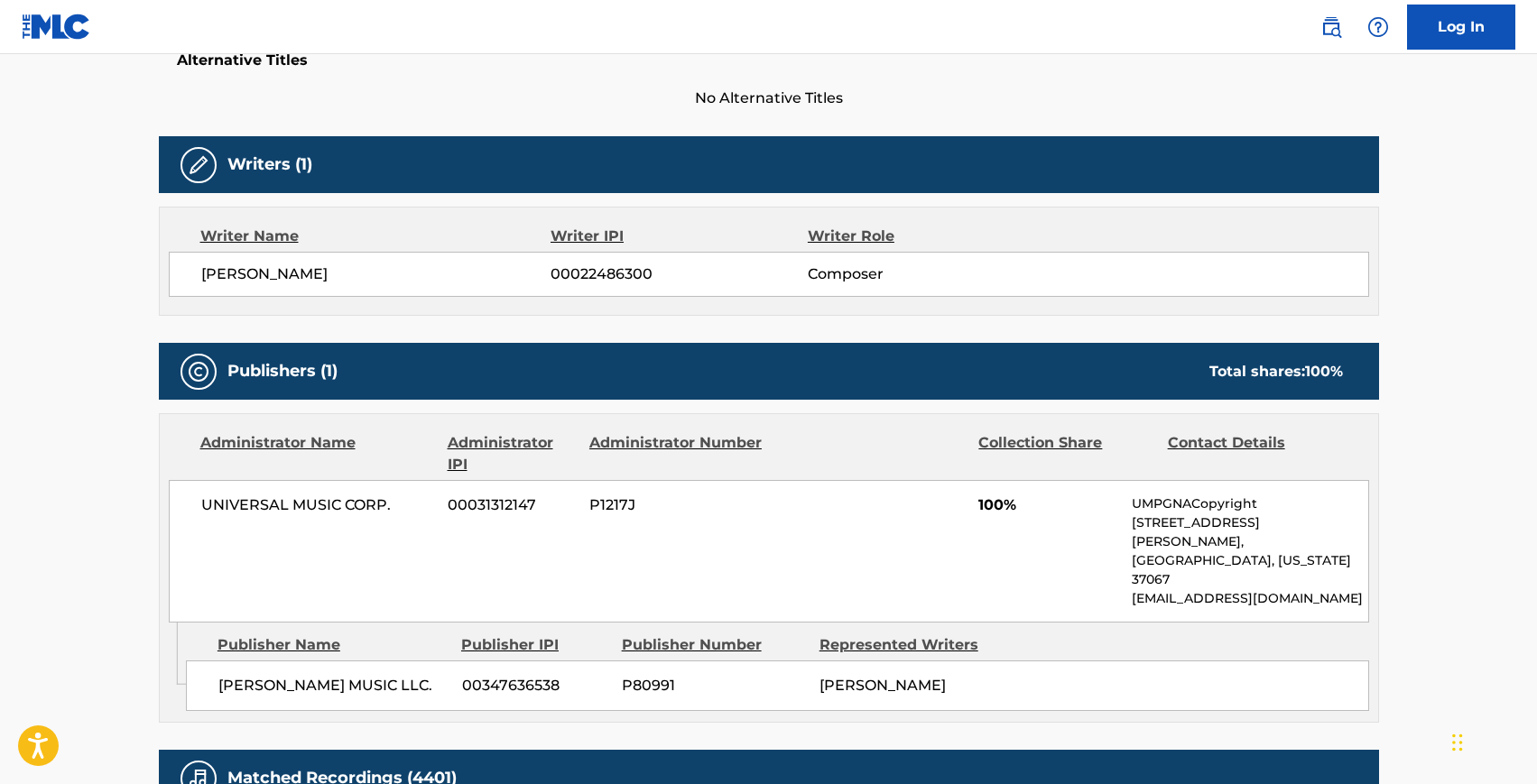
scroll to position [595, 0]
